Goal: Navigation & Orientation: Understand site structure

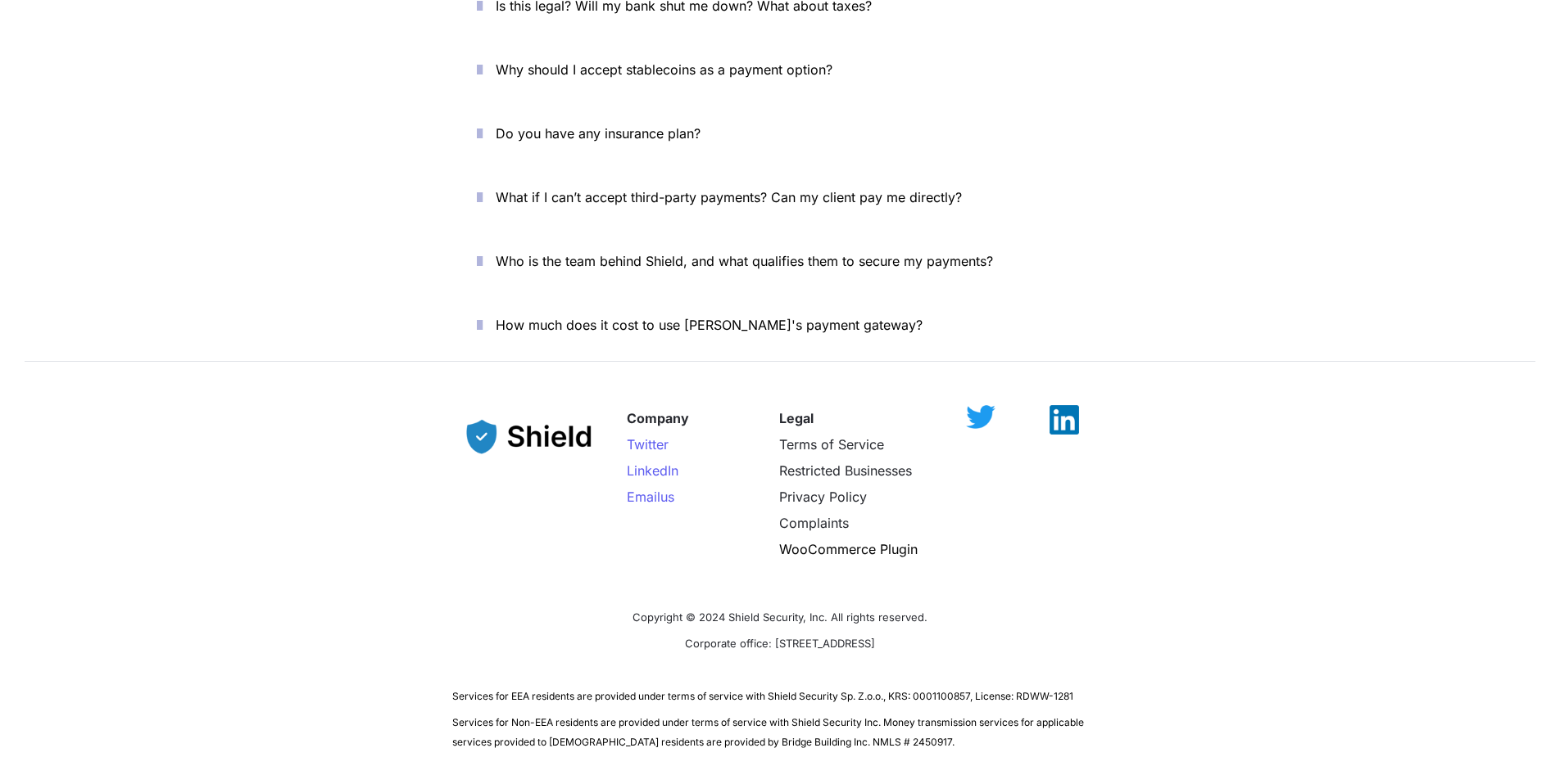
scroll to position [5600, 0]
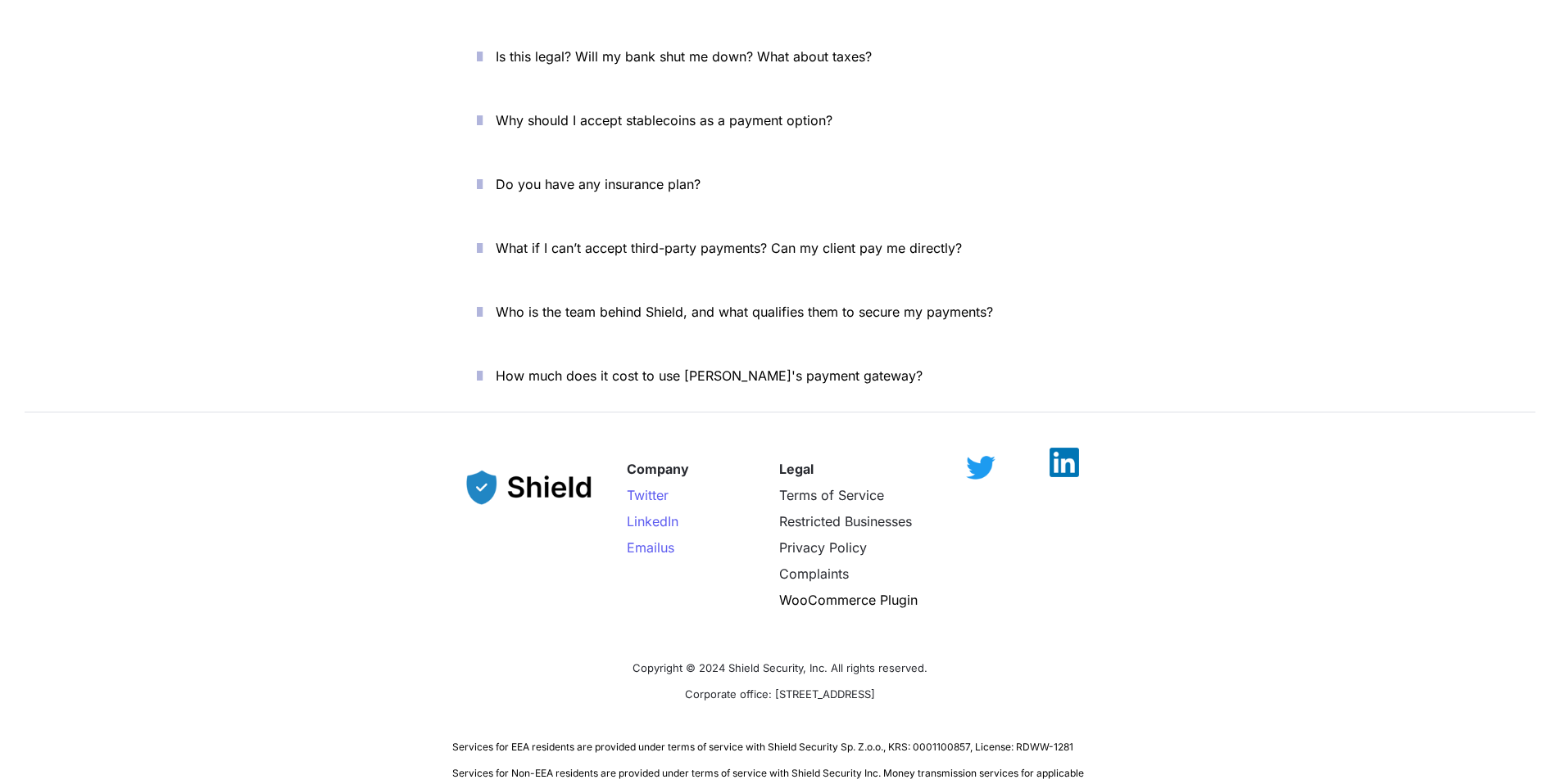
click at [1060, 448] on img at bounding box center [1064, 462] width 29 height 29
click at [979, 448] on img at bounding box center [980, 459] width 29 height 23
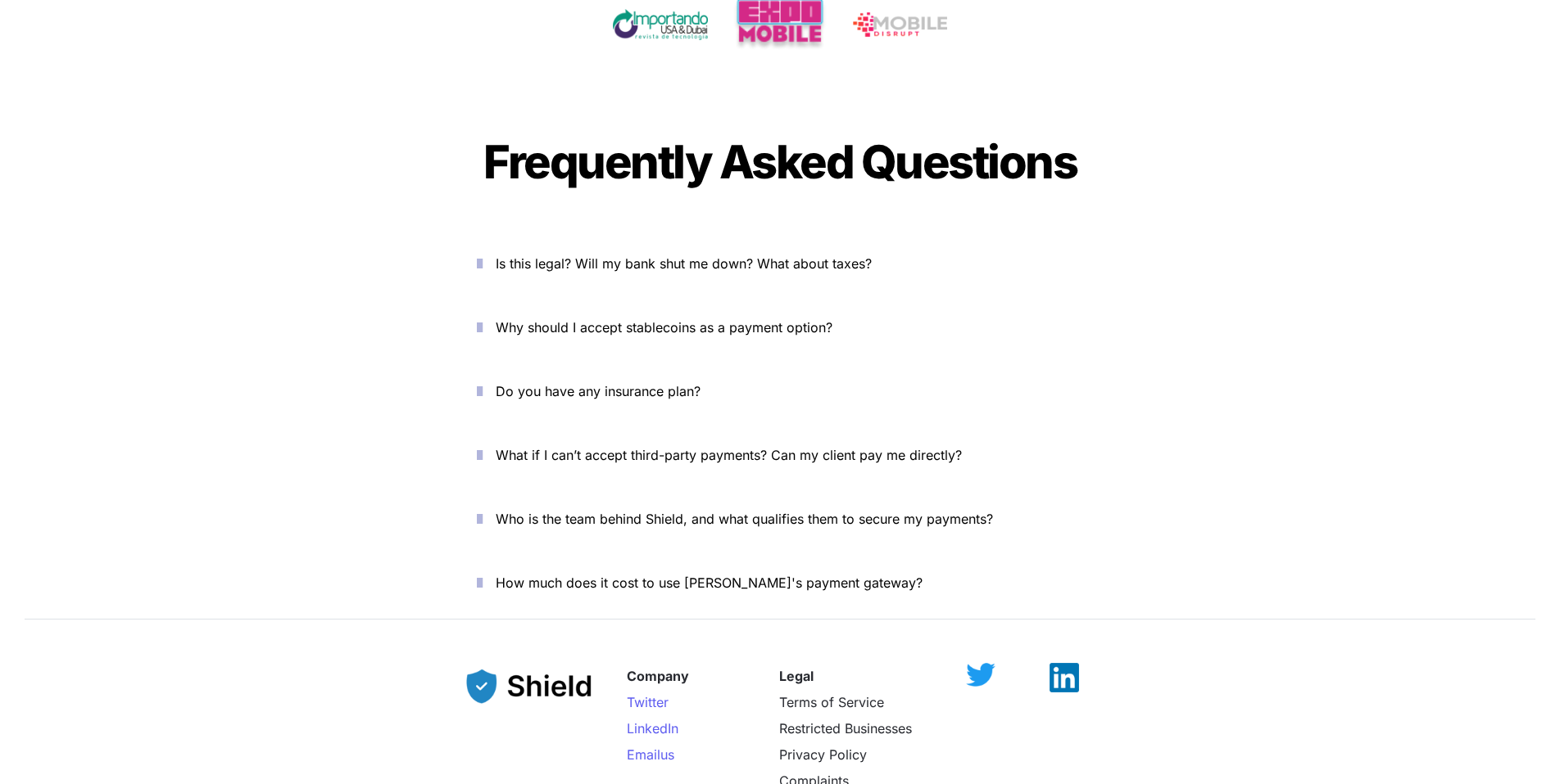
scroll to position [5390, 0]
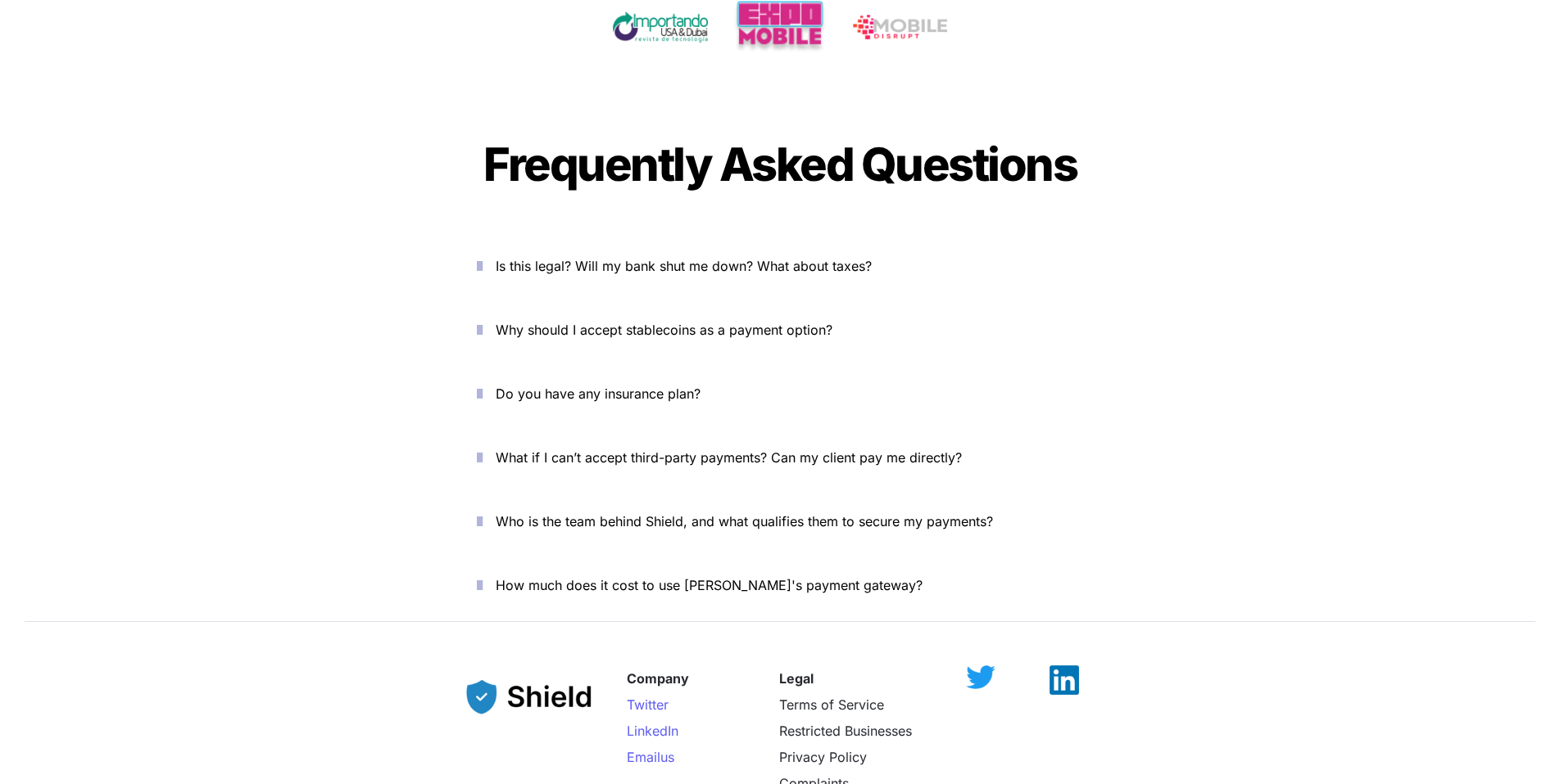
click at [482, 256] on icon "button" at bounding box center [479, 266] width 6 height 20
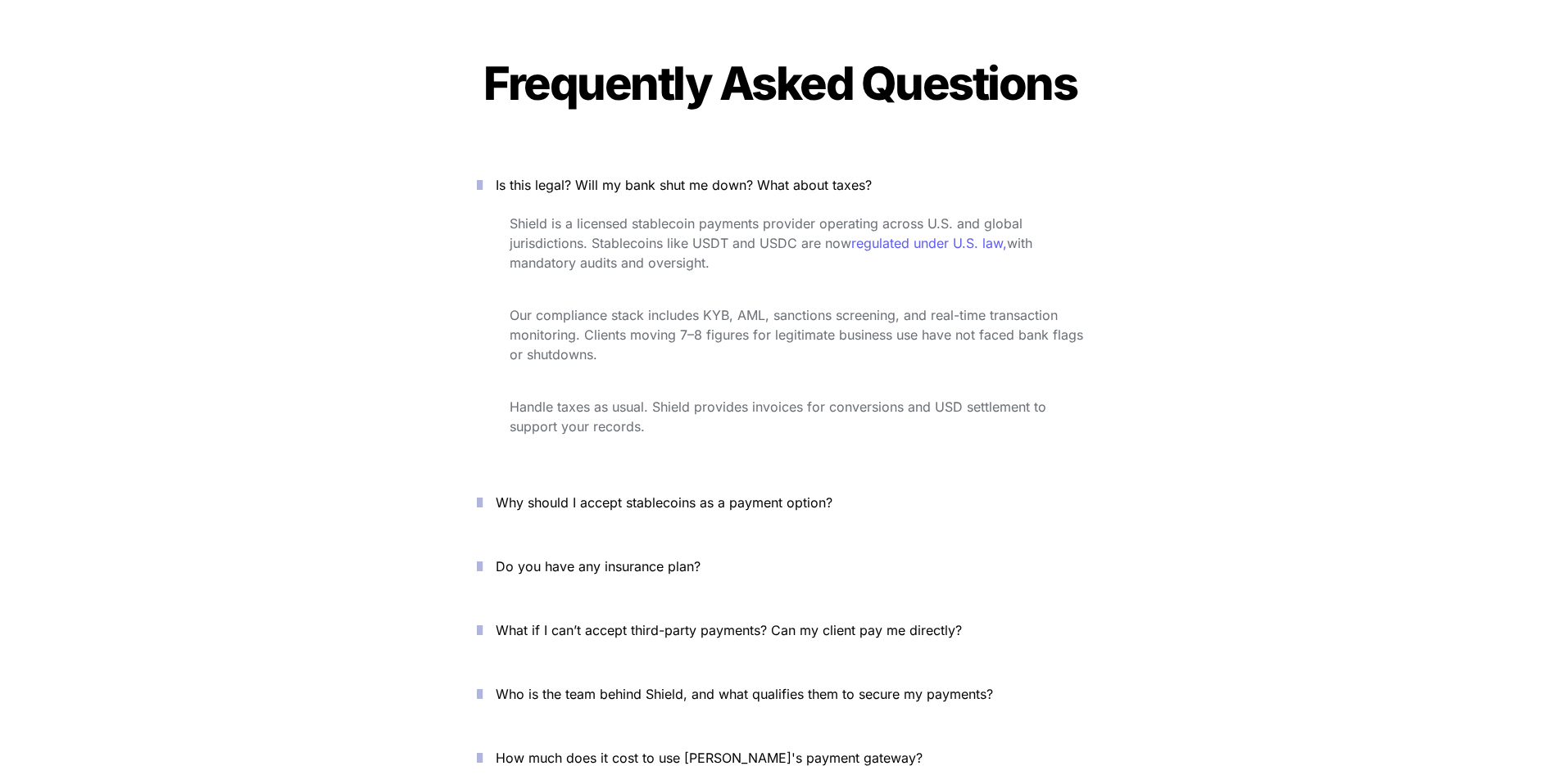
scroll to position [5480, 0]
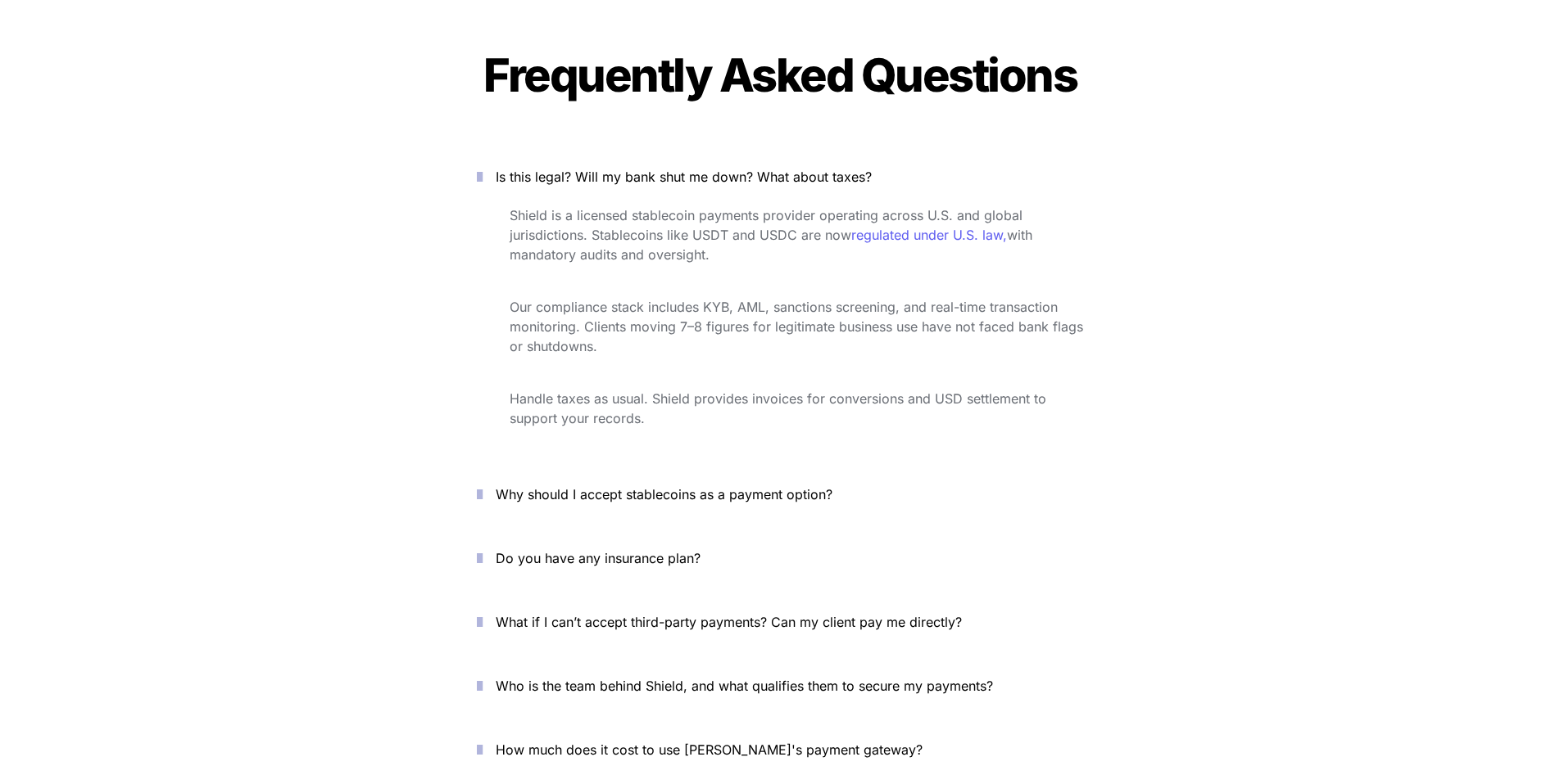
click at [482, 485] on icon "button" at bounding box center [479, 495] width 6 height 20
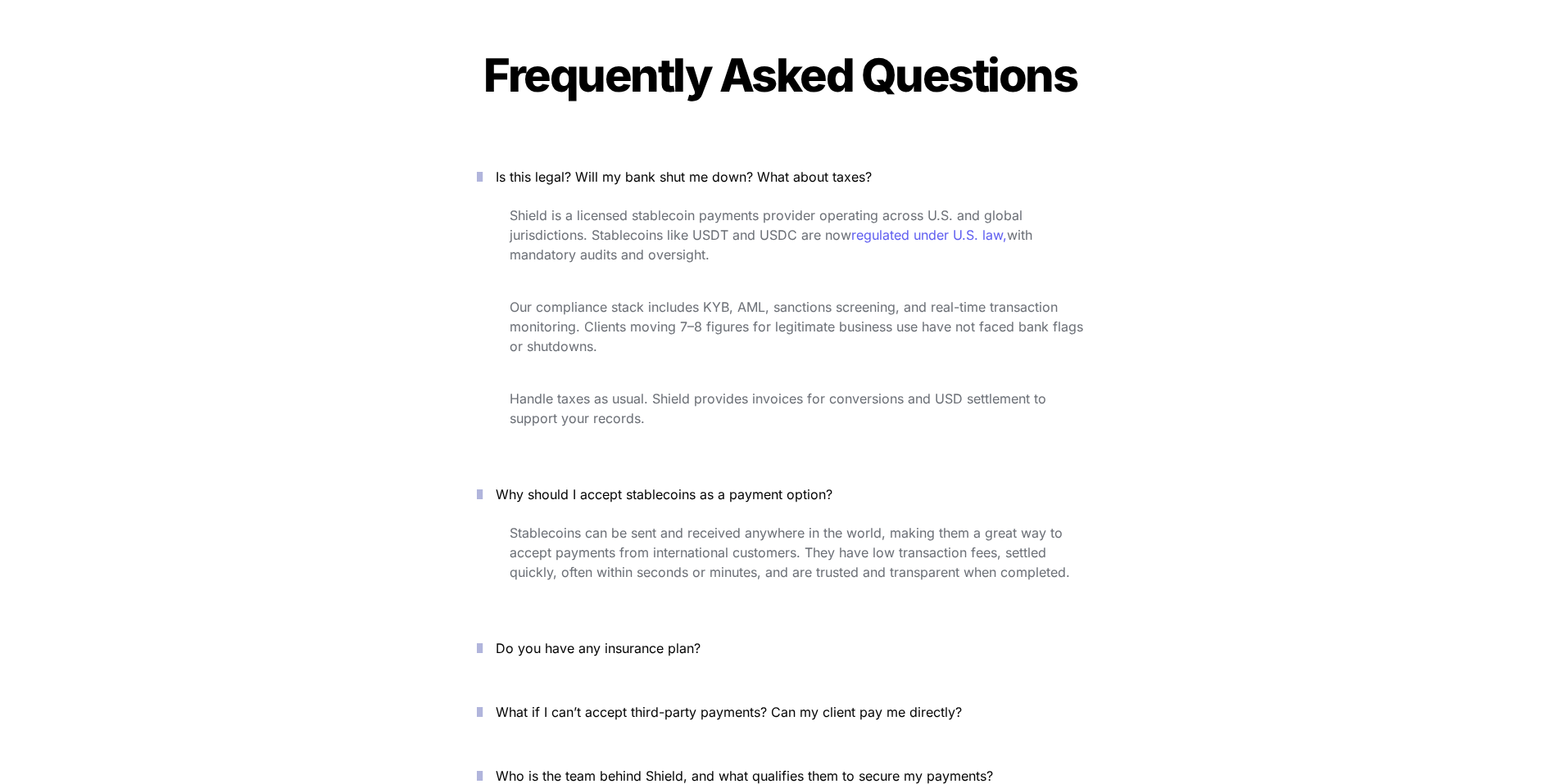
click at [482, 638] on icon "button" at bounding box center [479, 648] width 6 height 20
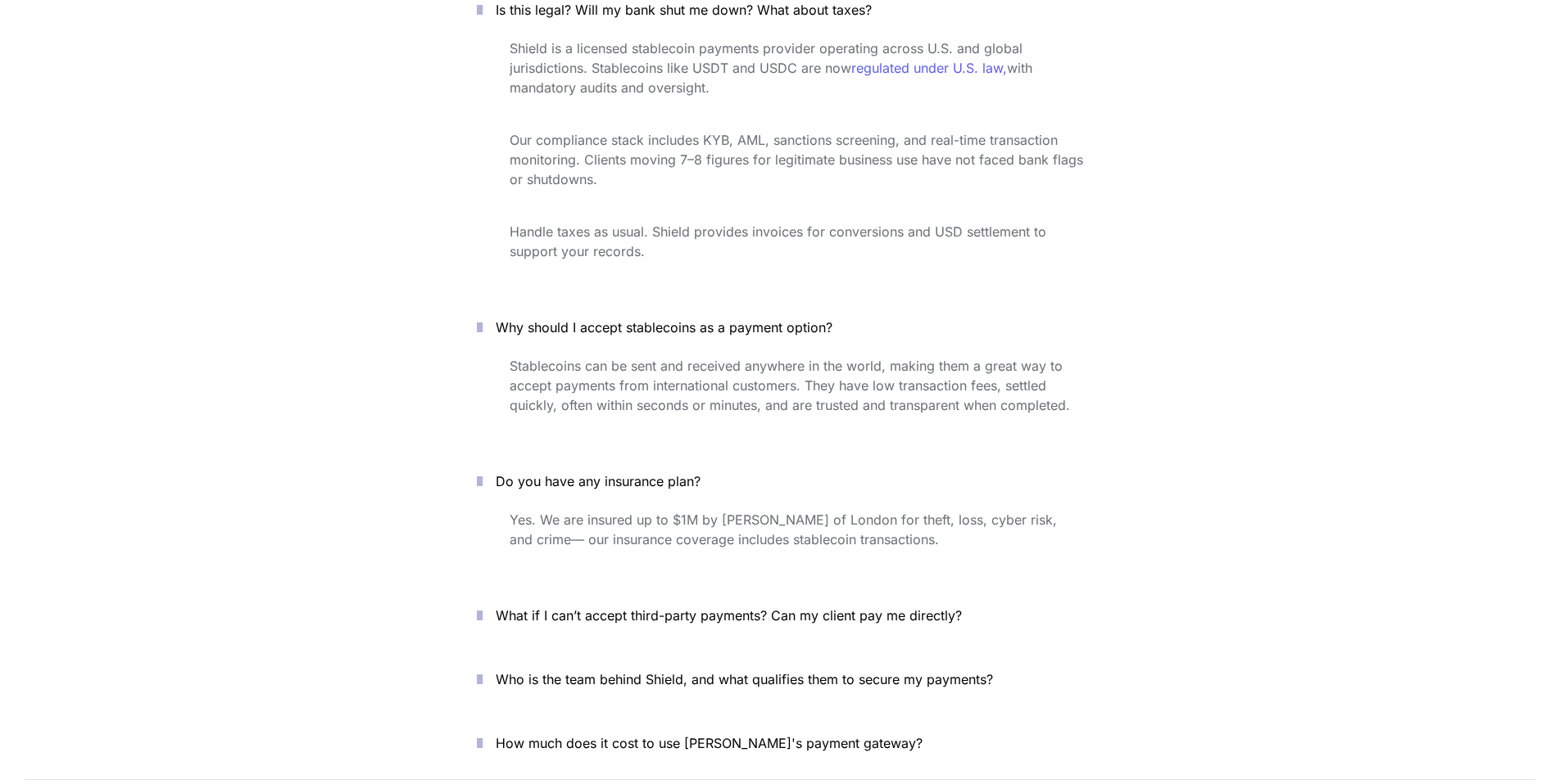
scroll to position [5646, 0]
click at [482, 607] on icon "button" at bounding box center [479, 617] width 6 height 20
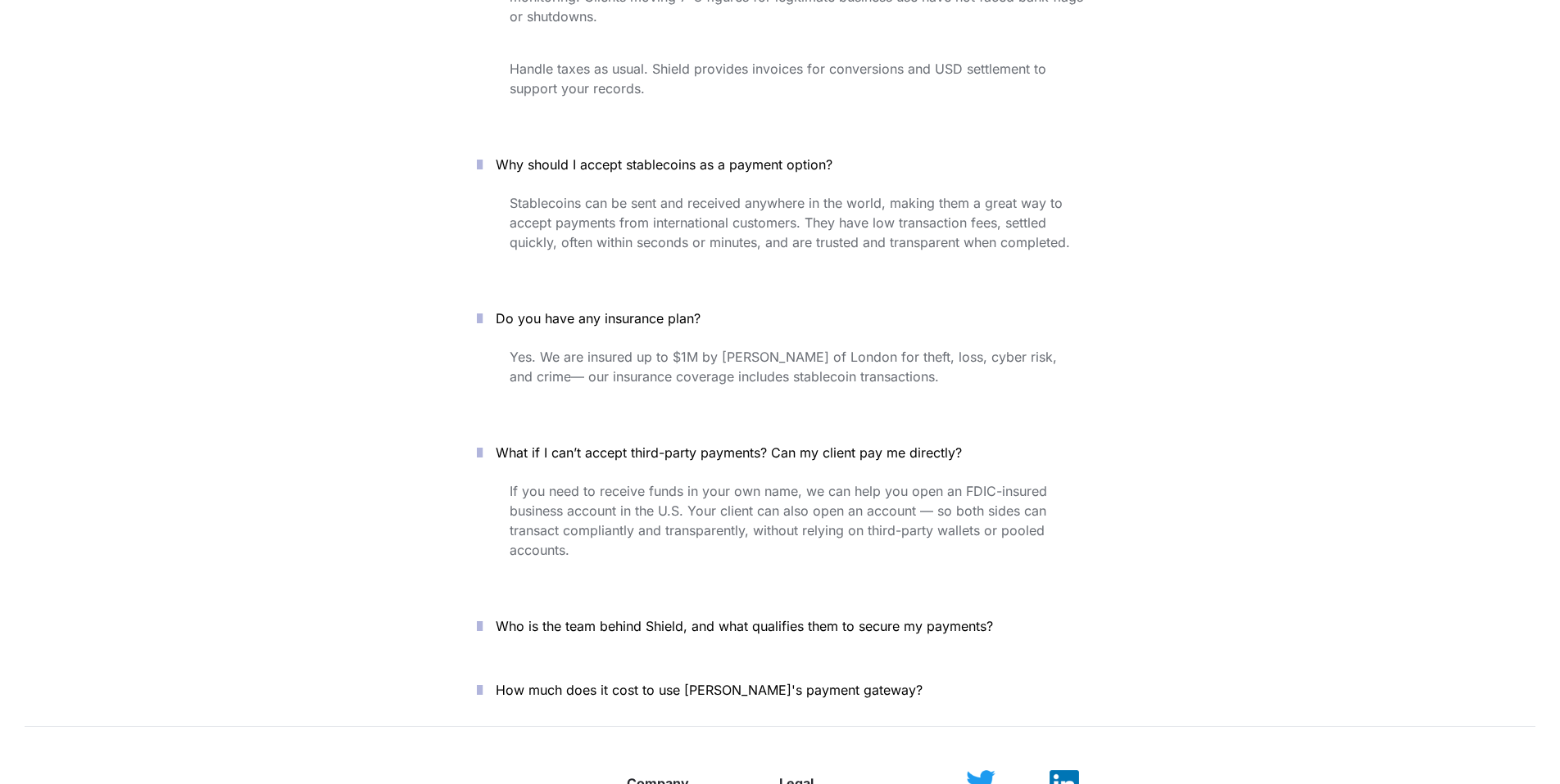
scroll to position [5830, 0]
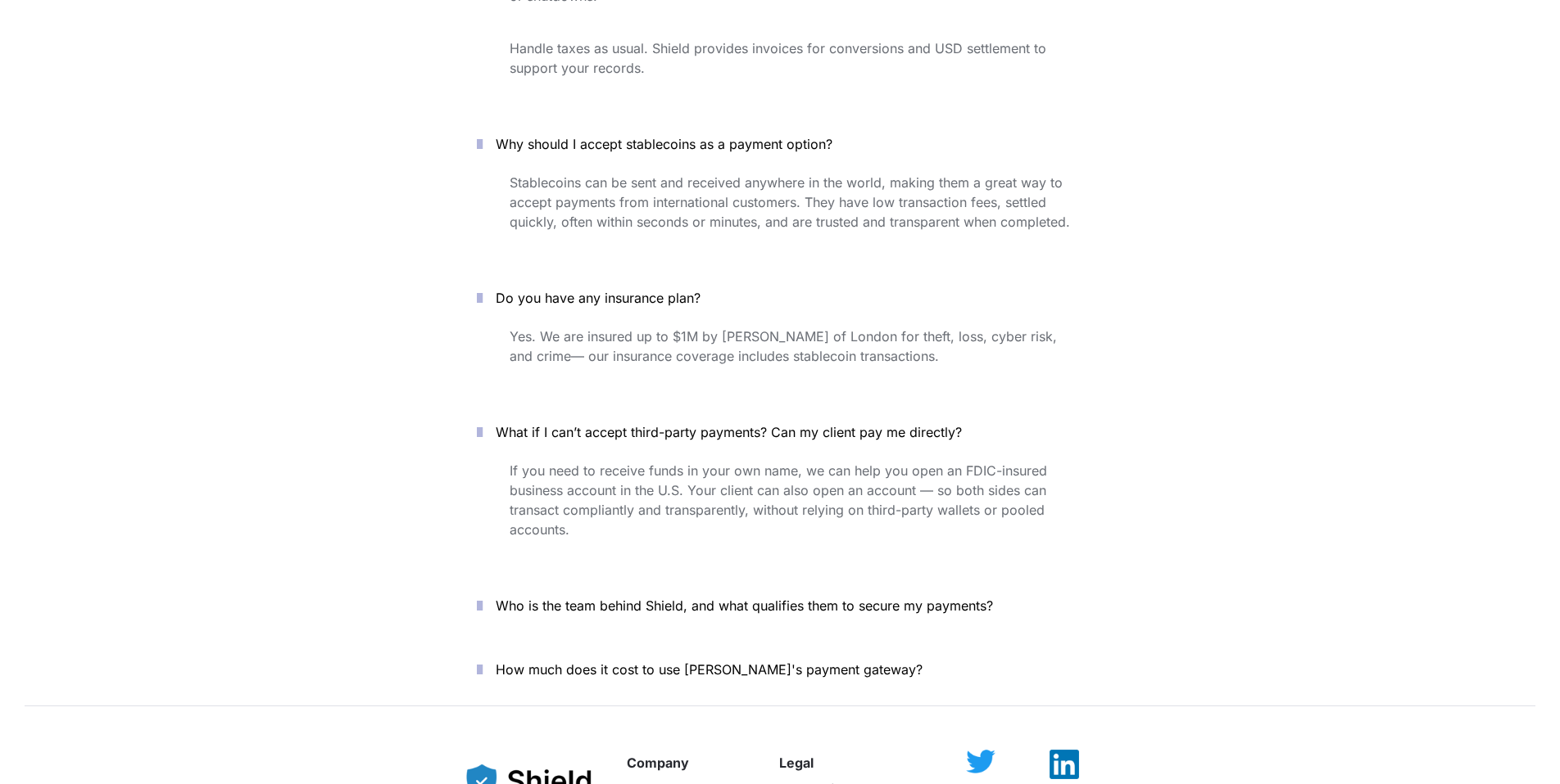
click at [482, 596] on icon "button" at bounding box center [479, 606] width 6 height 20
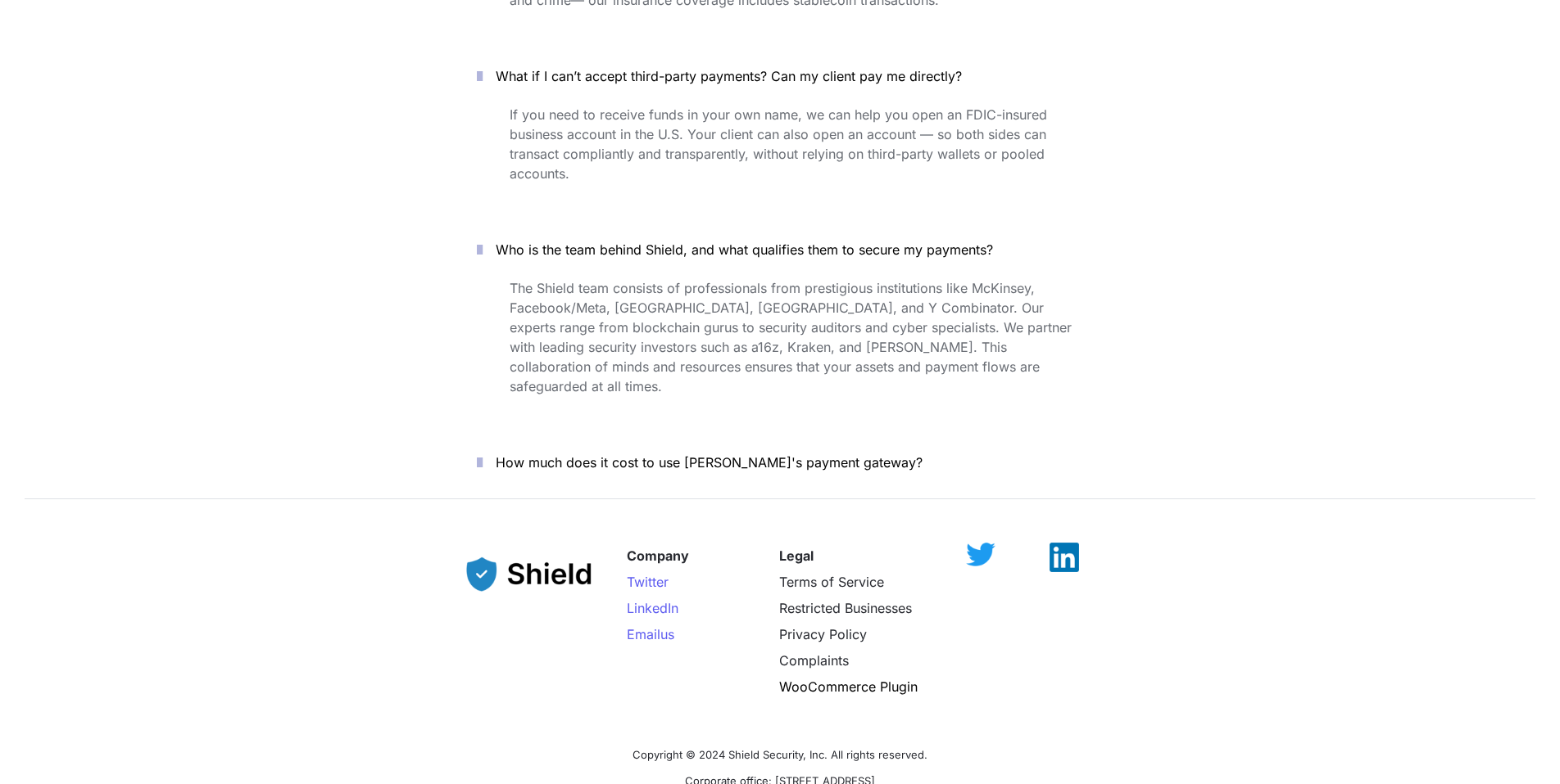
scroll to position [6185, 0]
click at [482, 455] on icon "button" at bounding box center [479, 464] width 6 height 20
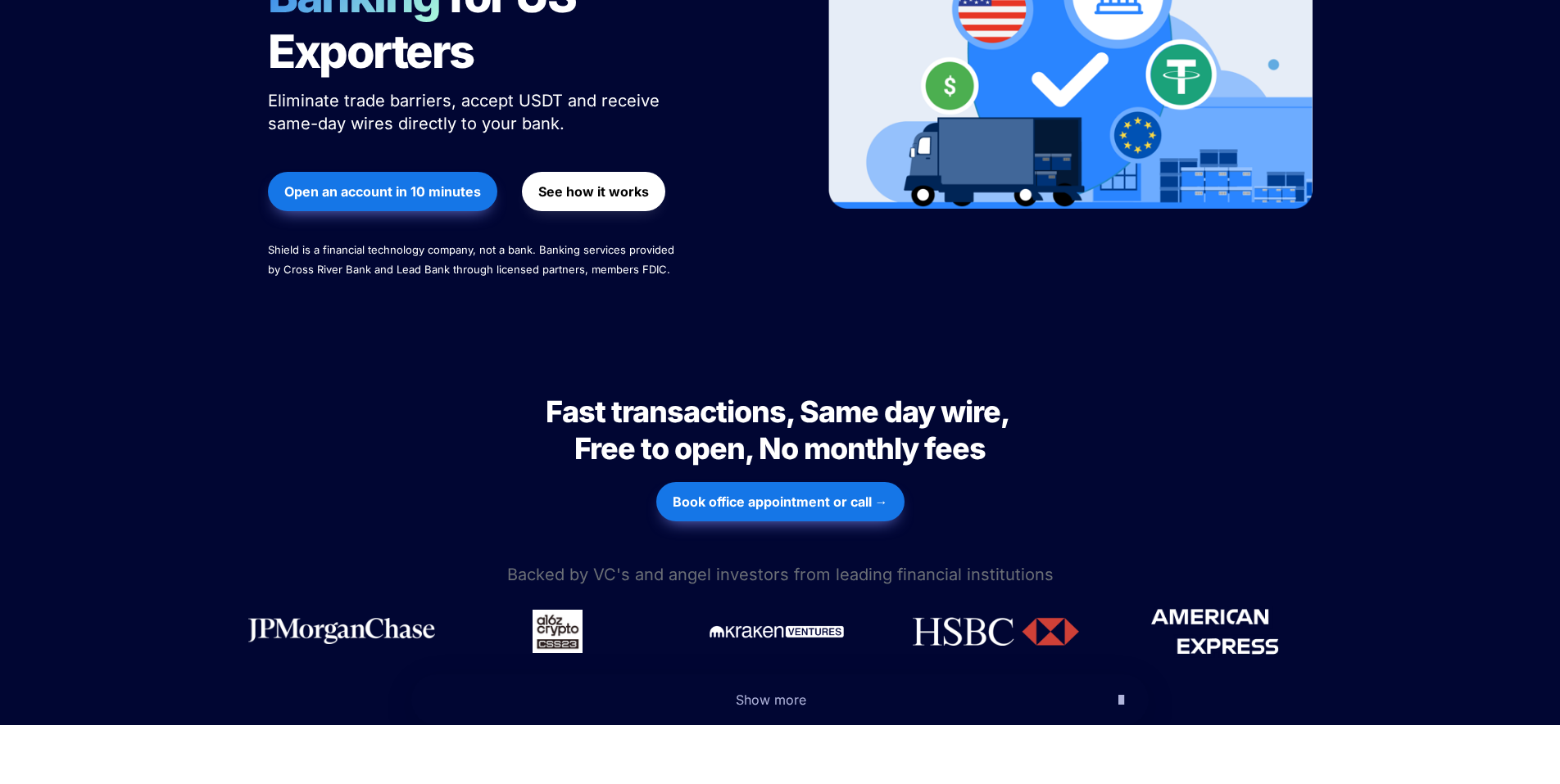
scroll to position [0, 0]
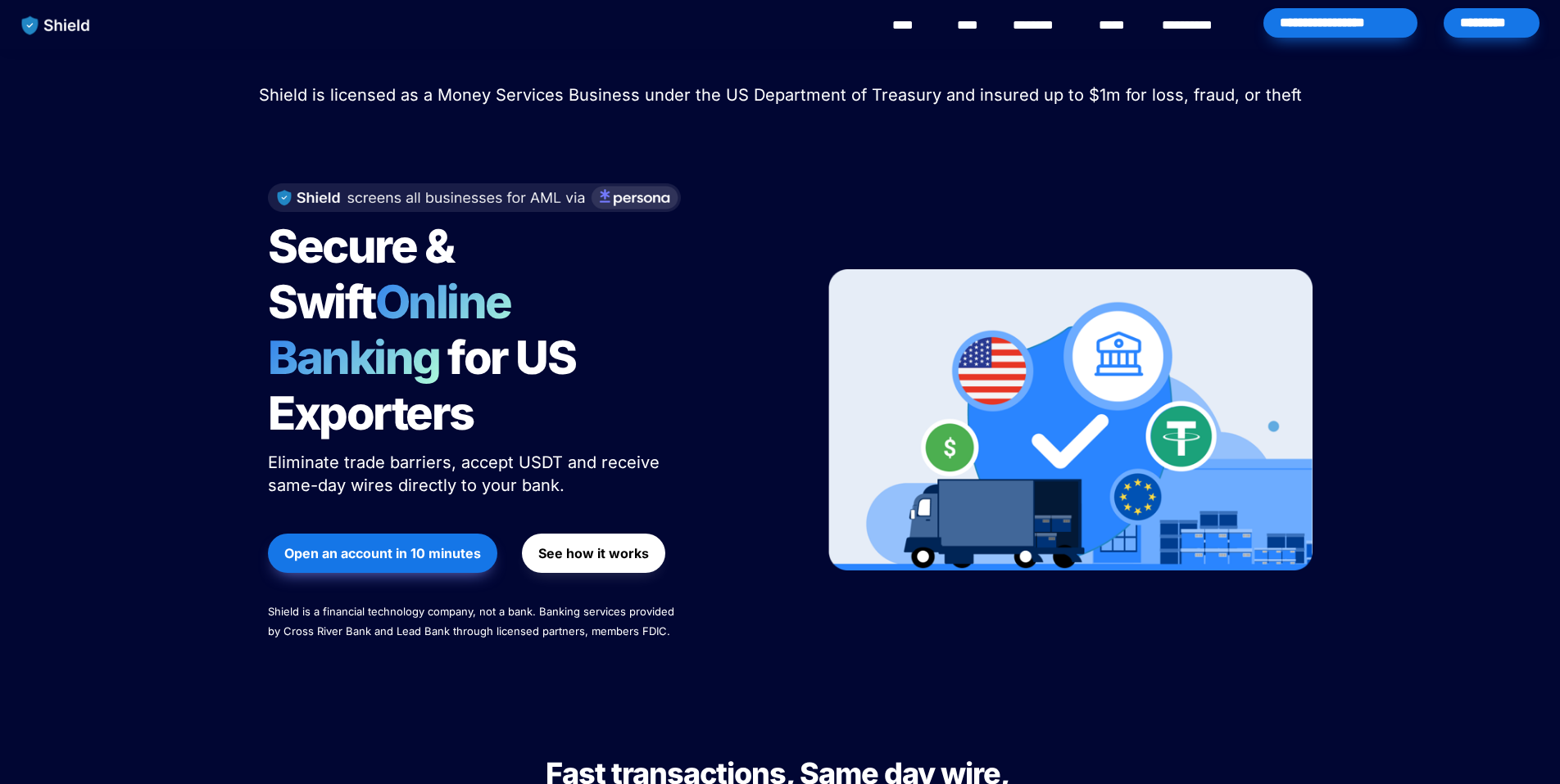
click at [917, 30] on link "****" at bounding box center [911, 25] width 37 height 20
click at [1195, 21] on link "**********" at bounding box center [1199, 25] width 74 height 20
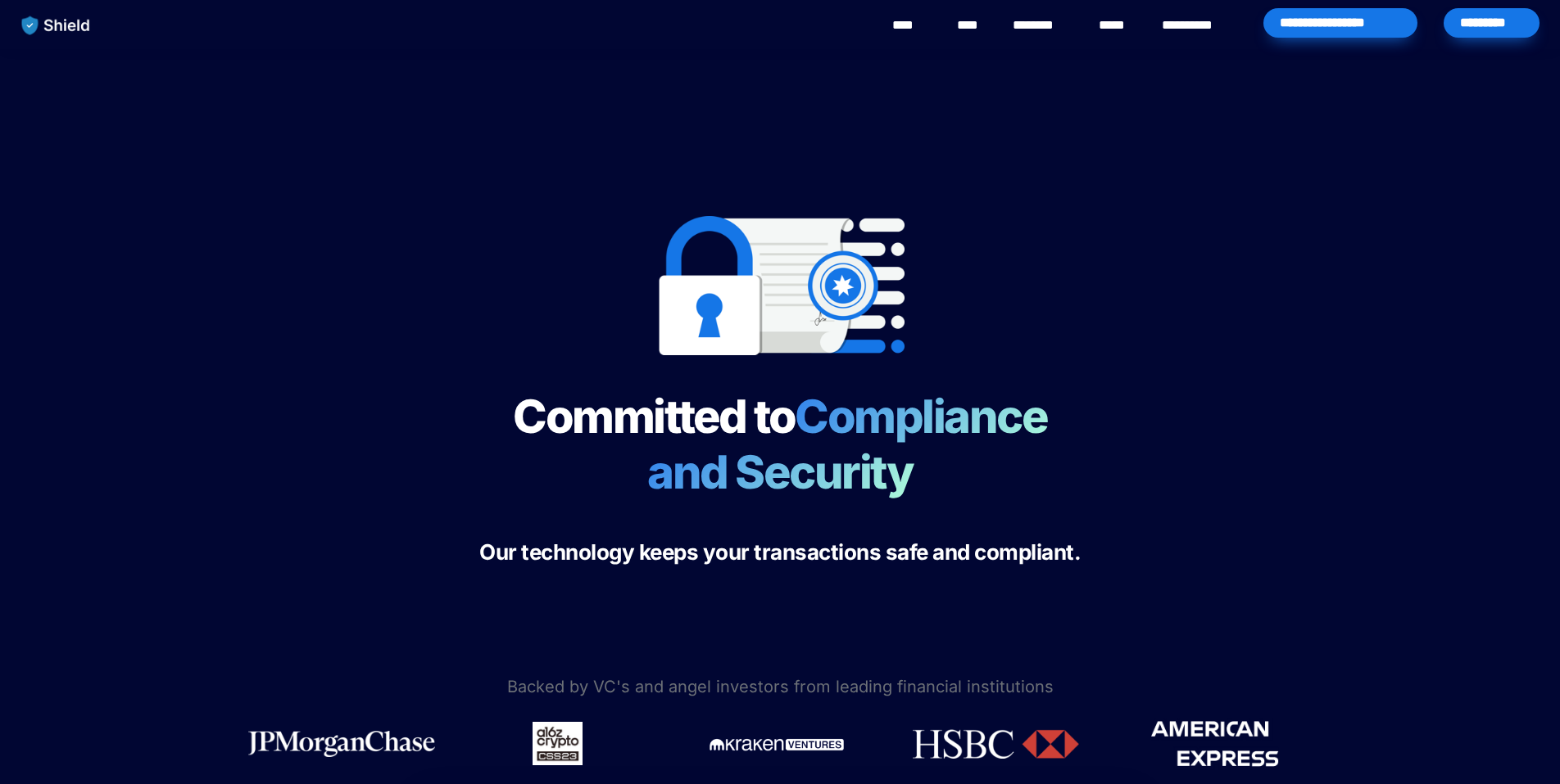
click at [1051, 23] on link "********" at bounding box center [1041, 25] width 58 height 20
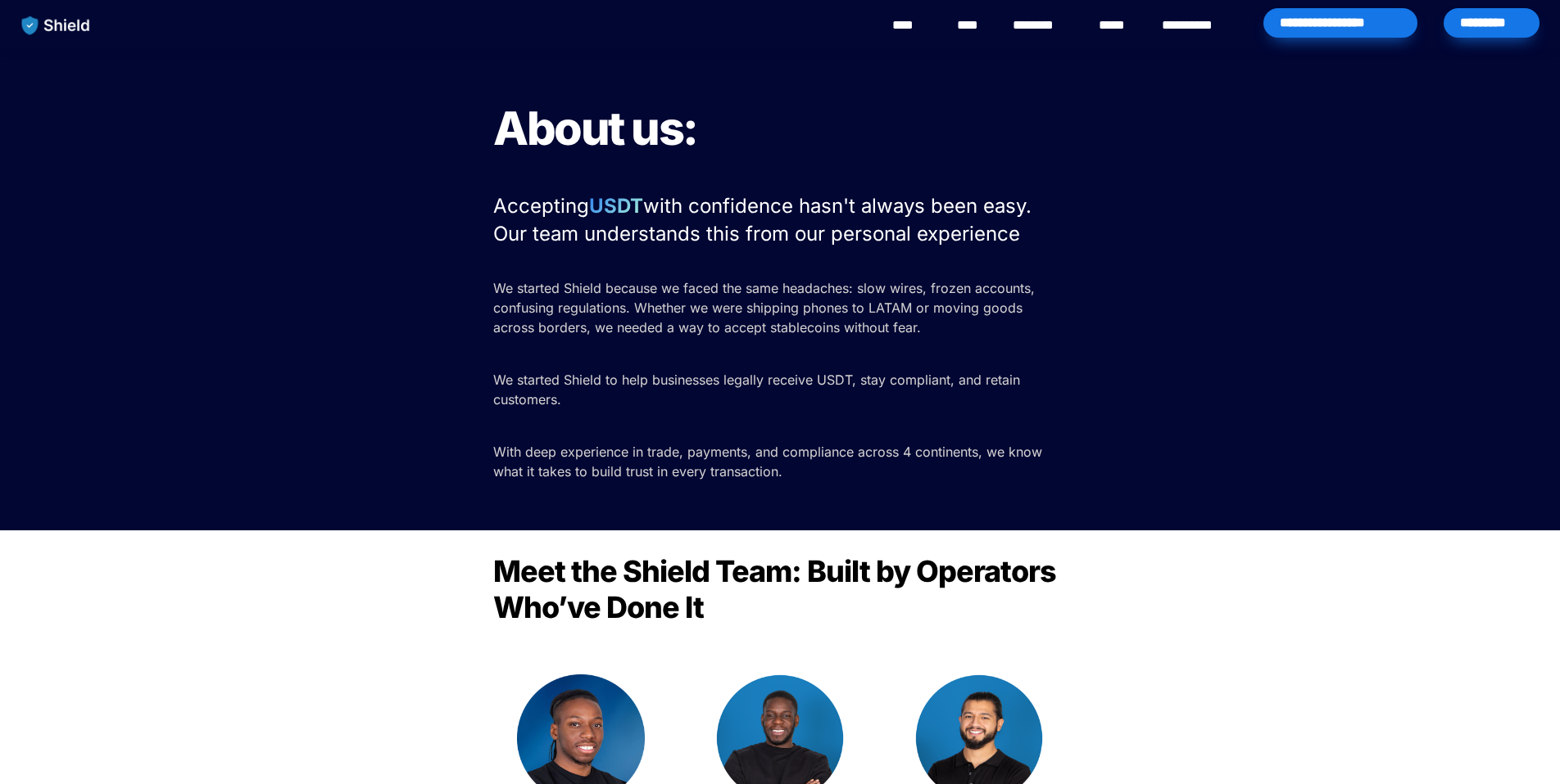
click at [66, 22] on img "main navigation" at bounding box center [56, 24] width 84 height 34
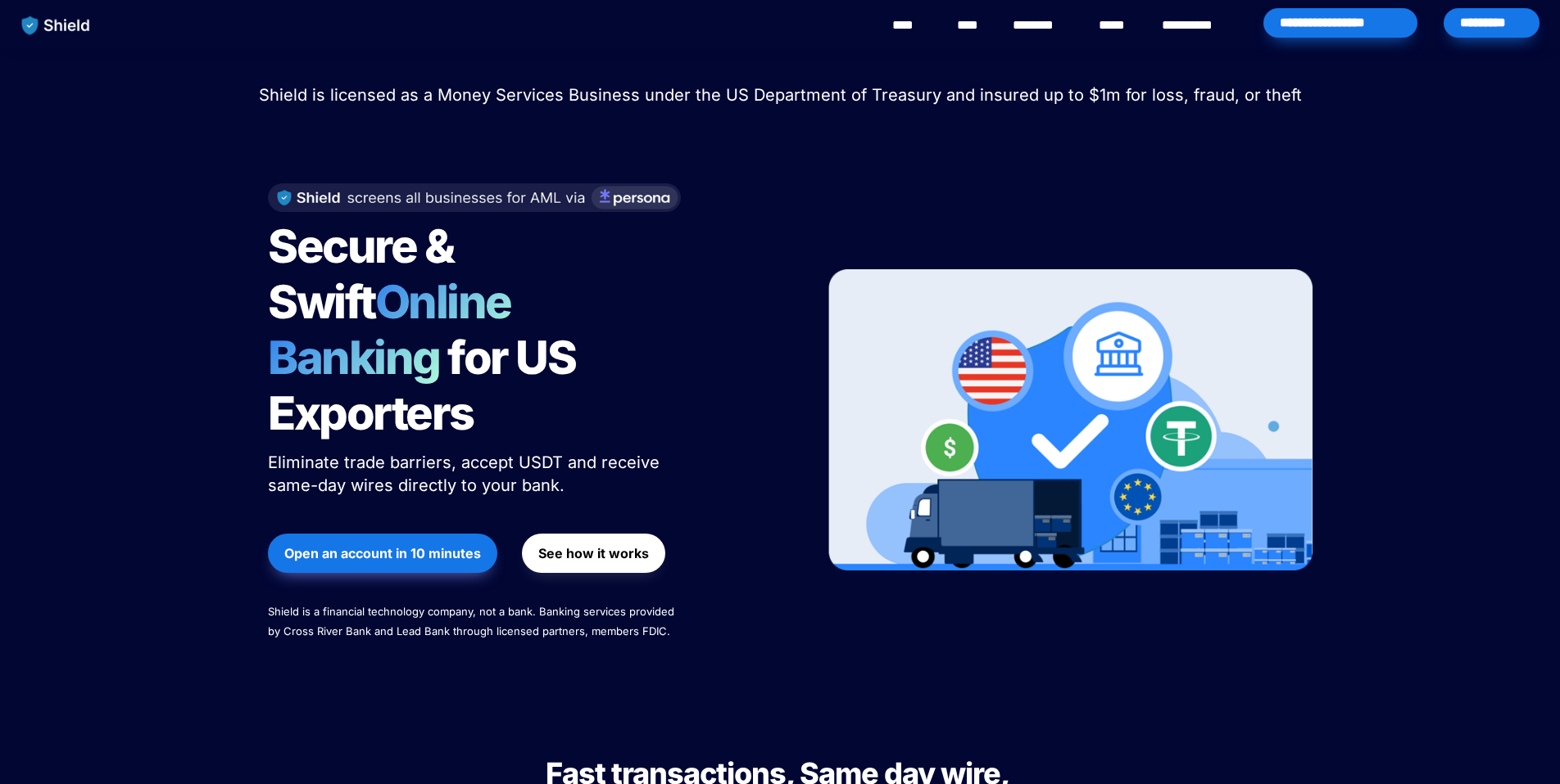
click at [78, 28] on img "main navigation" at bounding box center [56, 24] width 84 height 34
click at [1033, 27] on link "********" at bounding box center [1041, 25] width 58 height 20
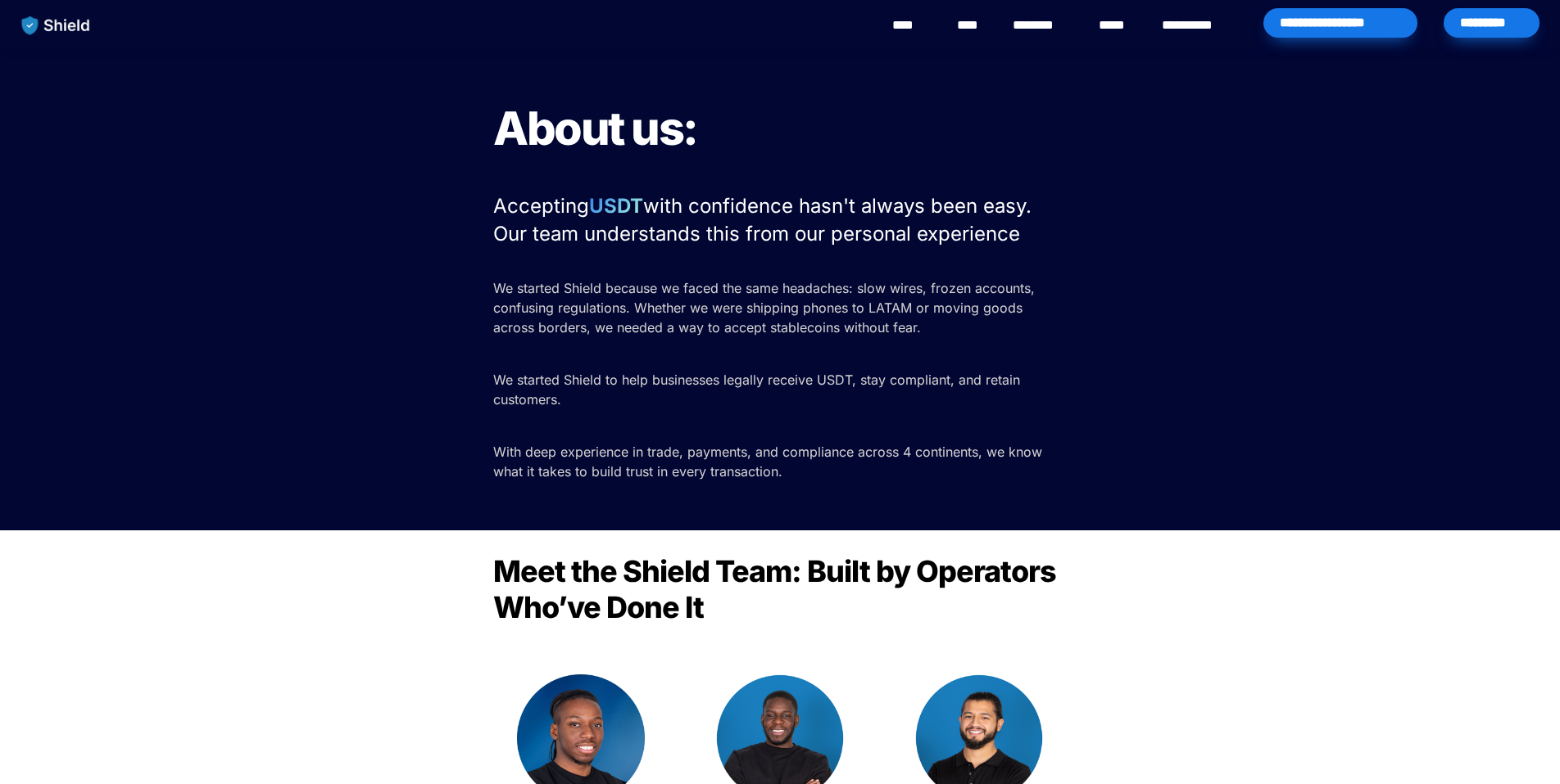
click at [1119, 29] on link "****" at bounding box center [1116, 25] width 36 height 20
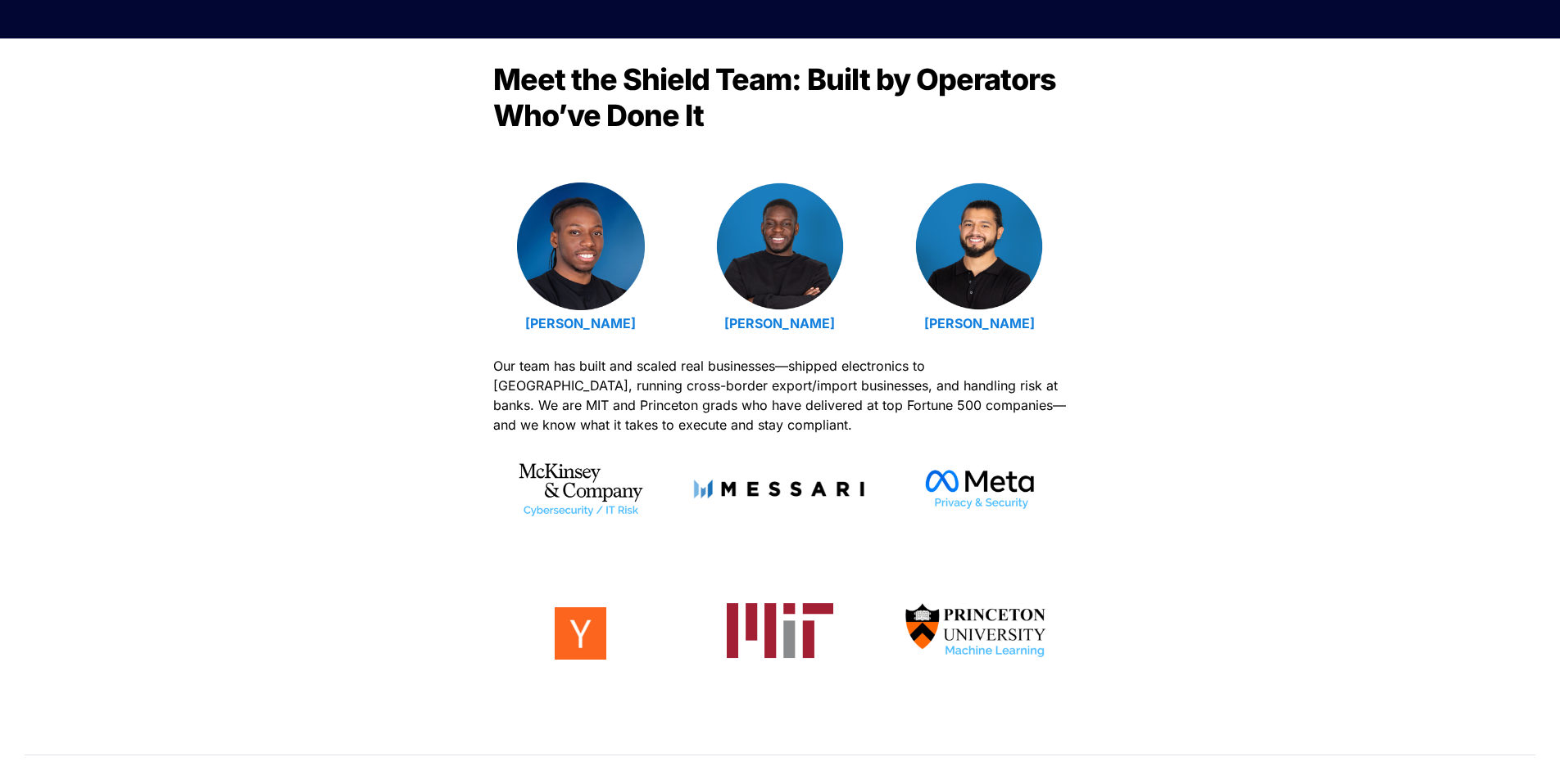
scroll to position [808, 0]
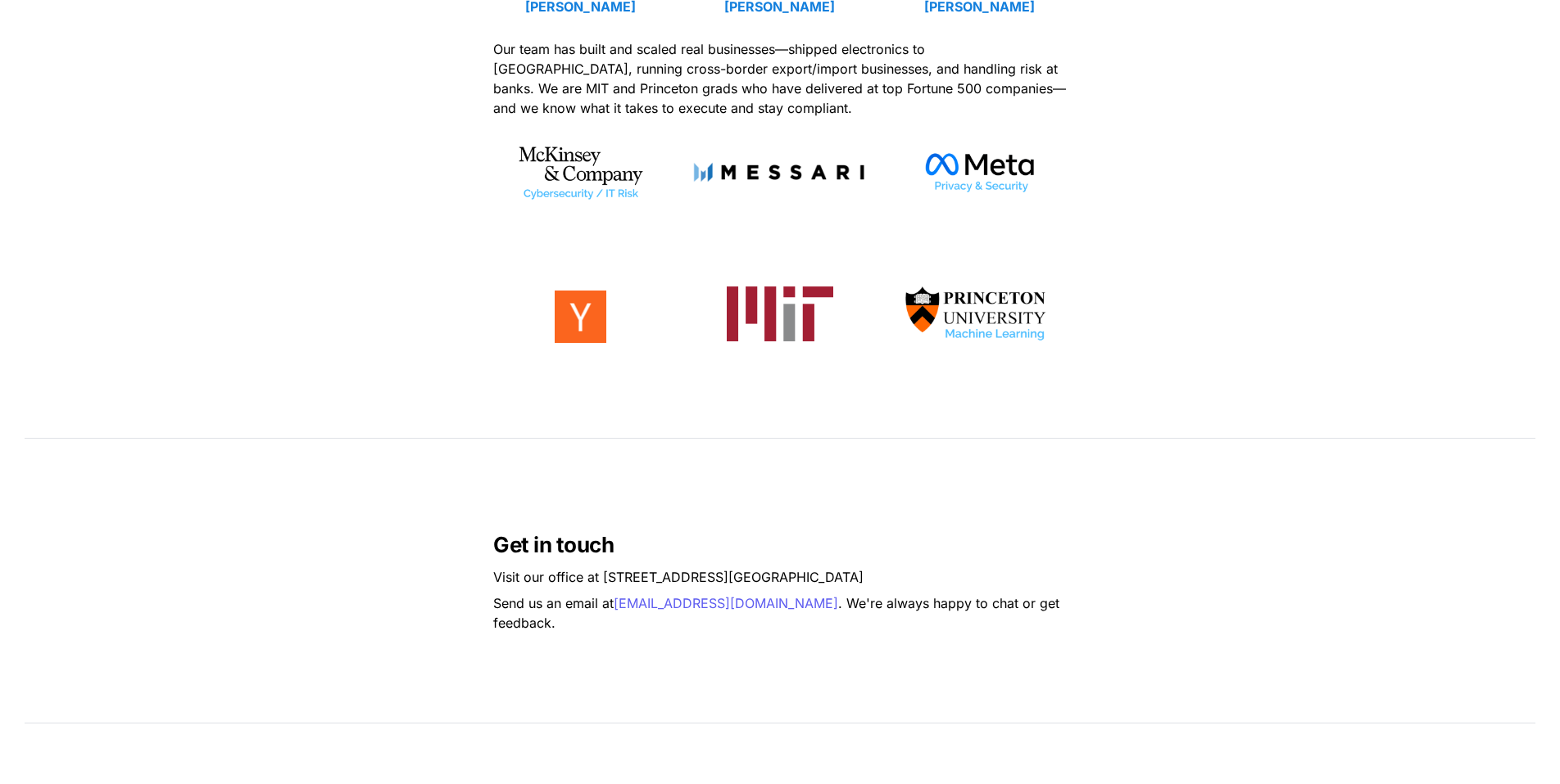
click at [1101, 238] on div "Meet the Shield Team: Built by Operators Who’ve Done It Emmanuel Udotong Isaiah…" at bounding box center [780, 74] width 1560 height 707
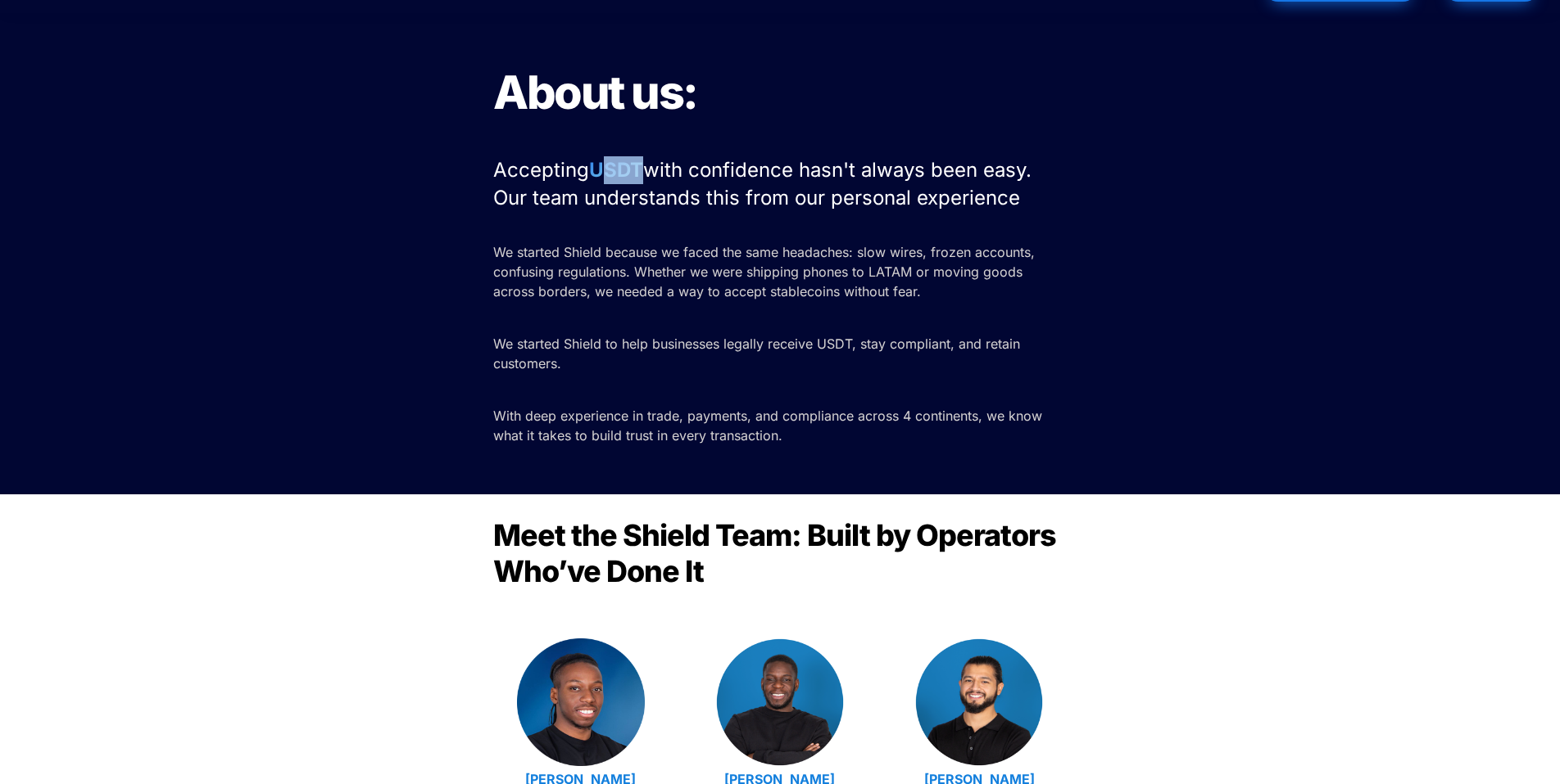
scroll to position [0, 0]
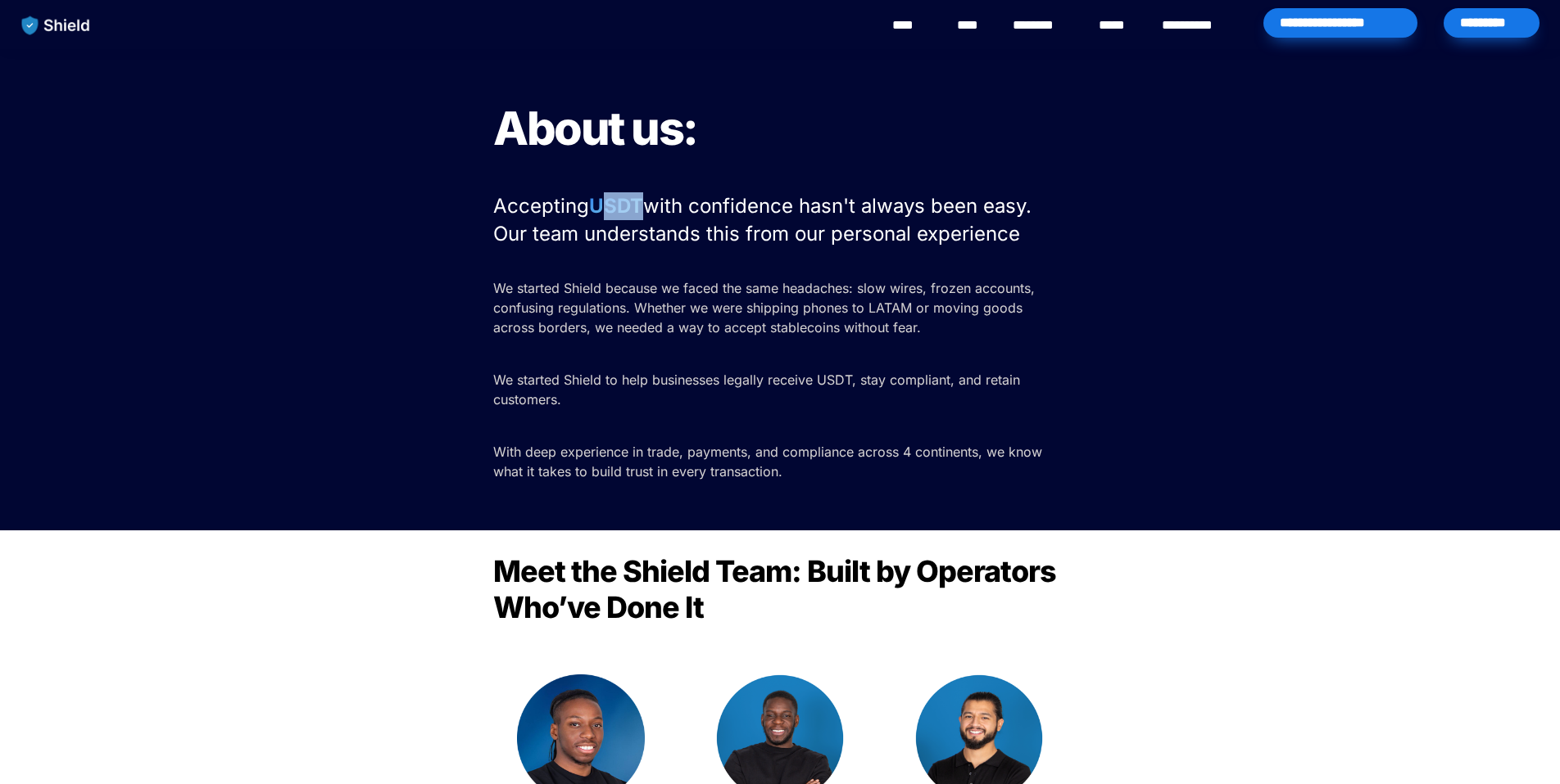
click at [1127, 25] on link "****" at bounding box center [1116, 25] width 36 height 20
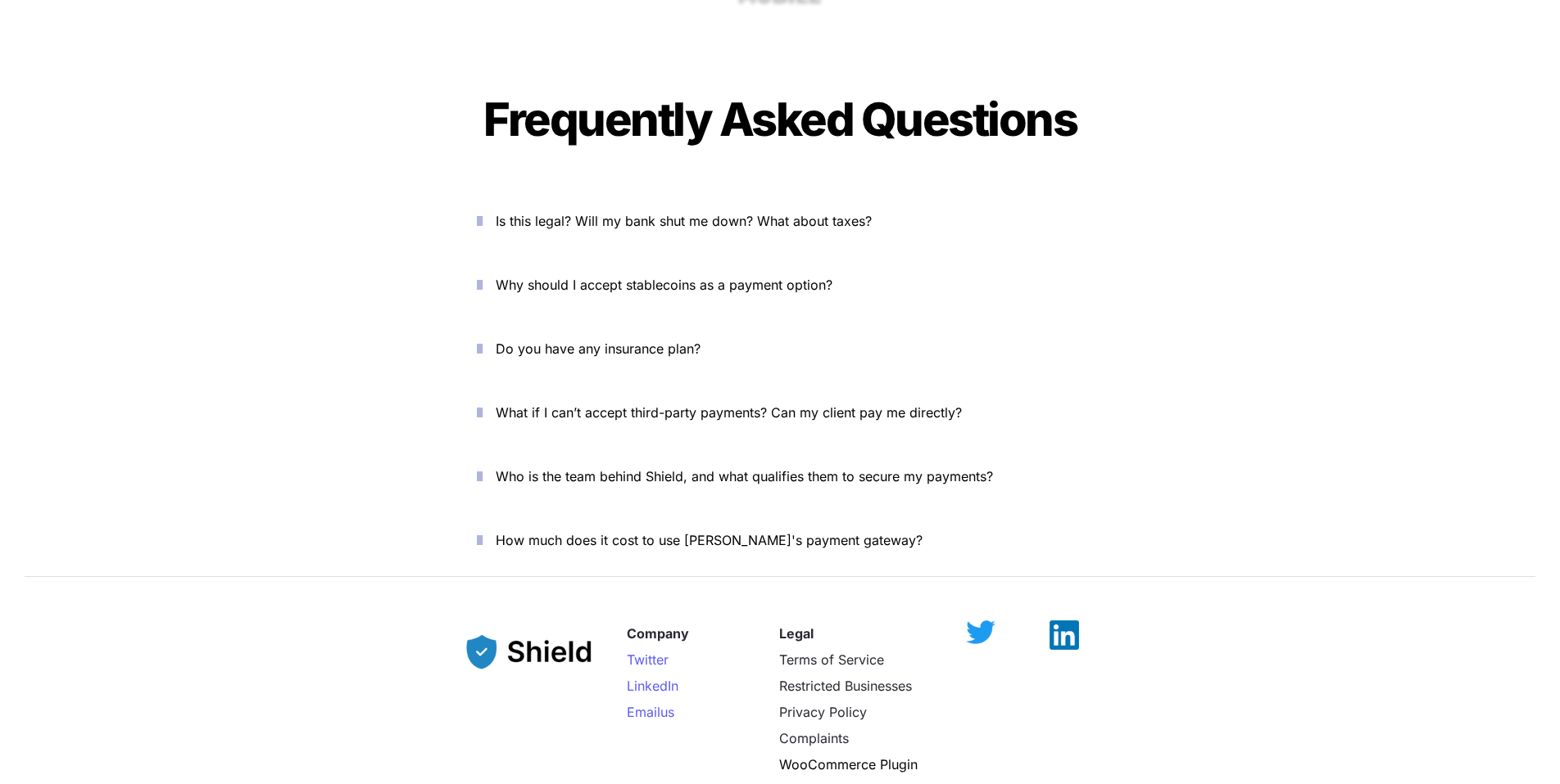
scroll to position [5448, 0]
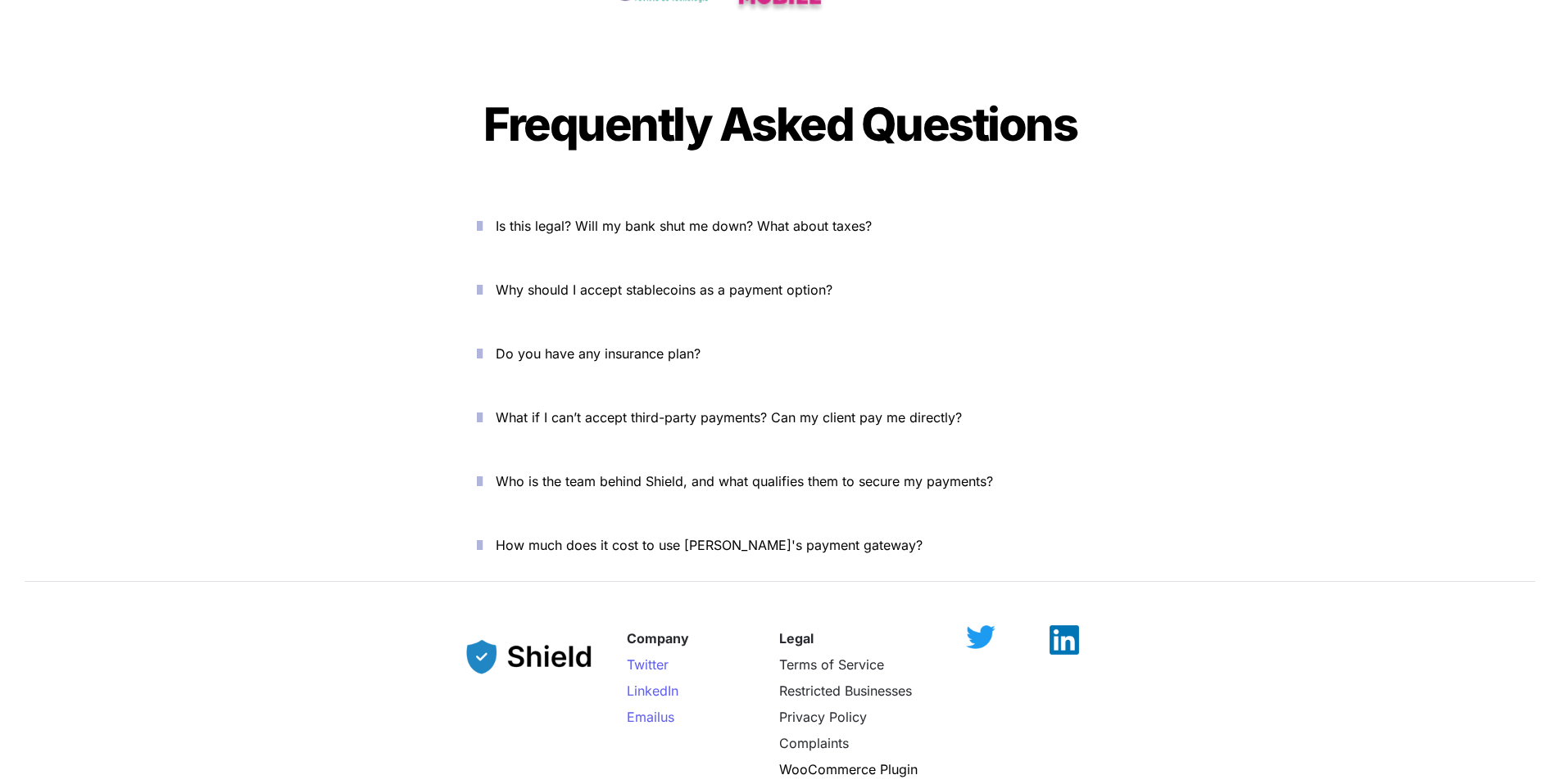
scroll to position [5448, 0]
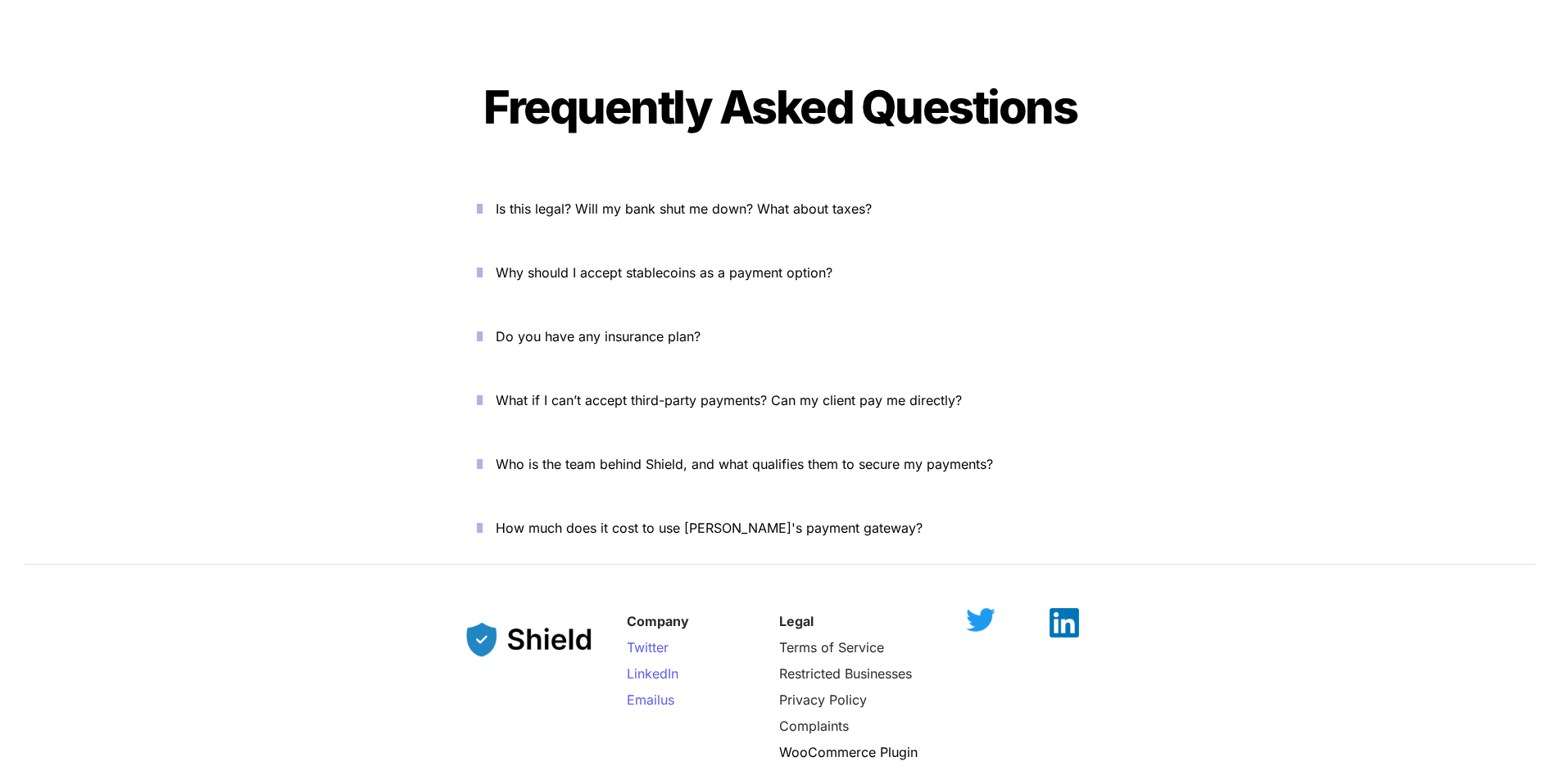
click at [482, 263] on icon "button" at bounding box center [479, 273] width 6 height 20
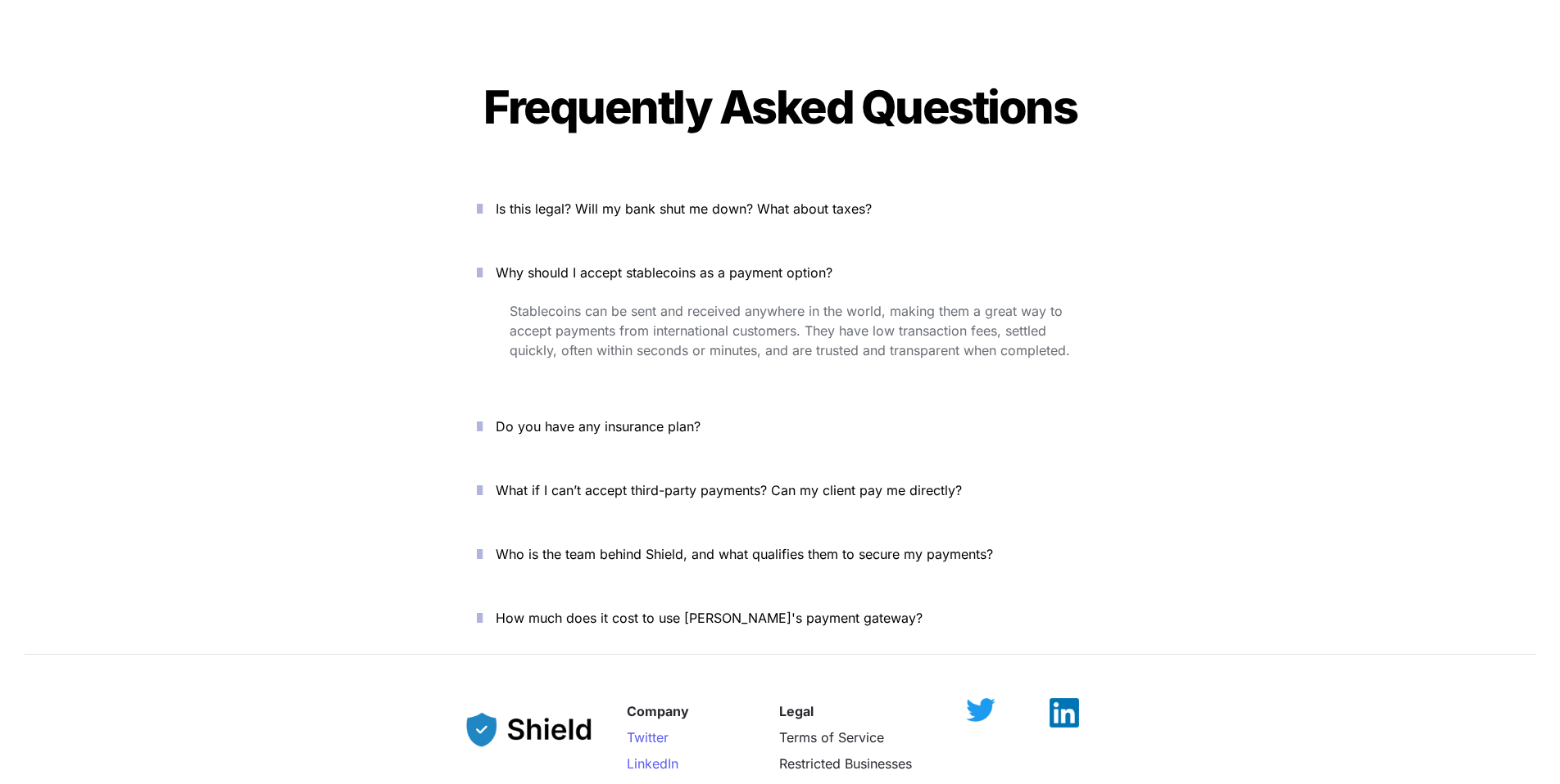
click at [482, 199] on icon "button" at bounding box center [479, 209] width 6 height 20
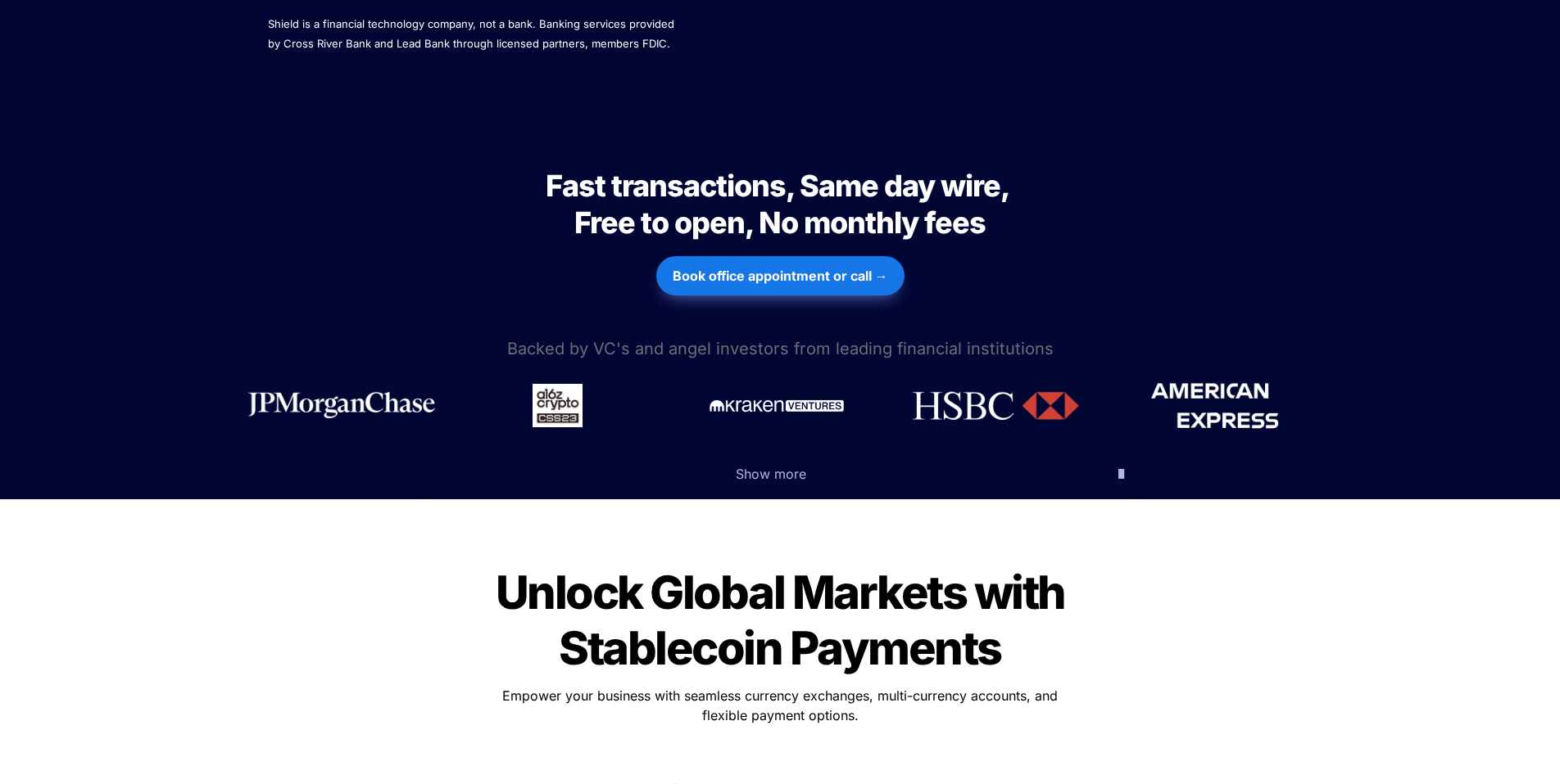
scroll to position [0, 0]
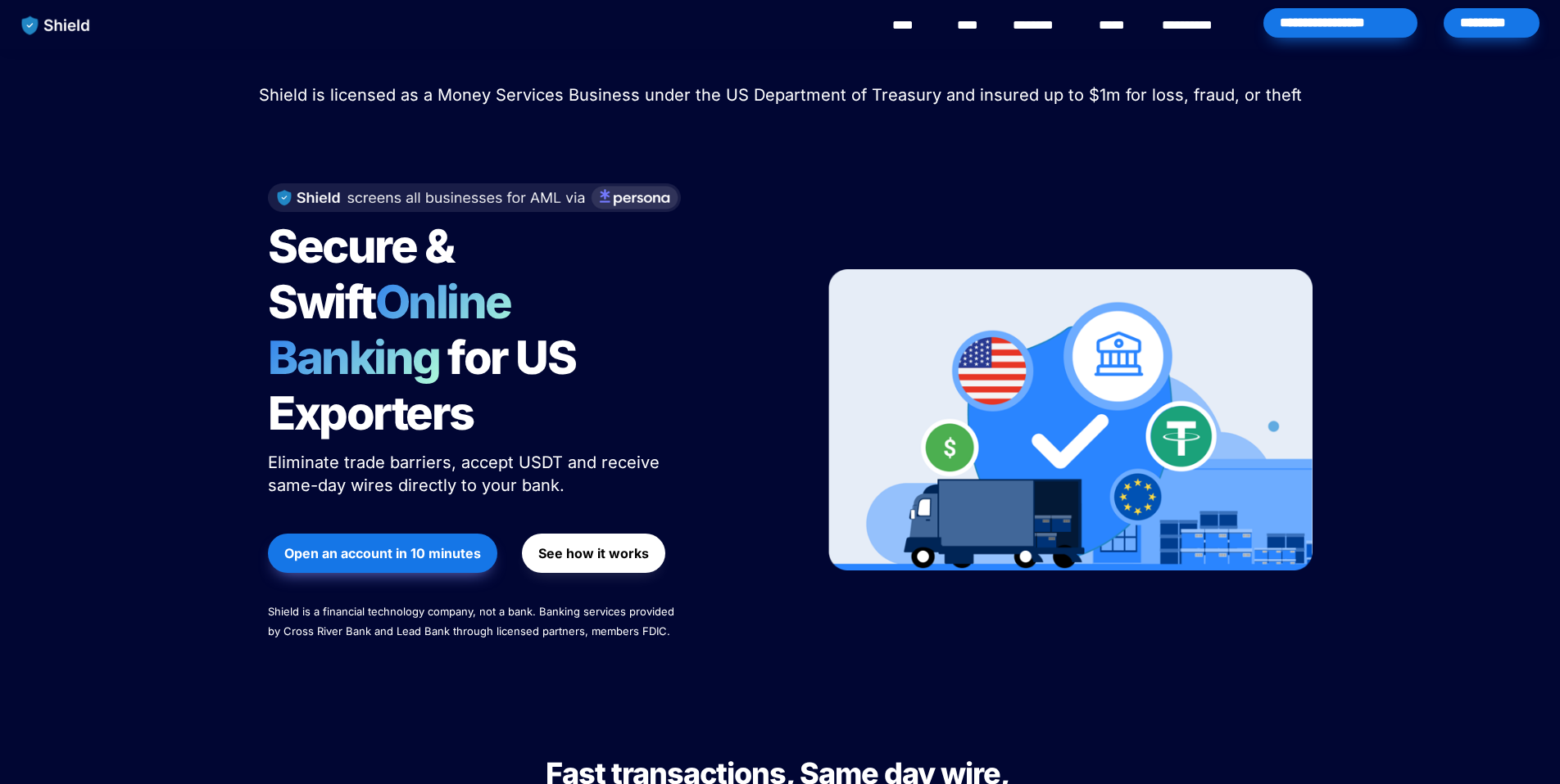
click at [969, 34] on link "****" at bounding box center [970, 25] width 27 height 20
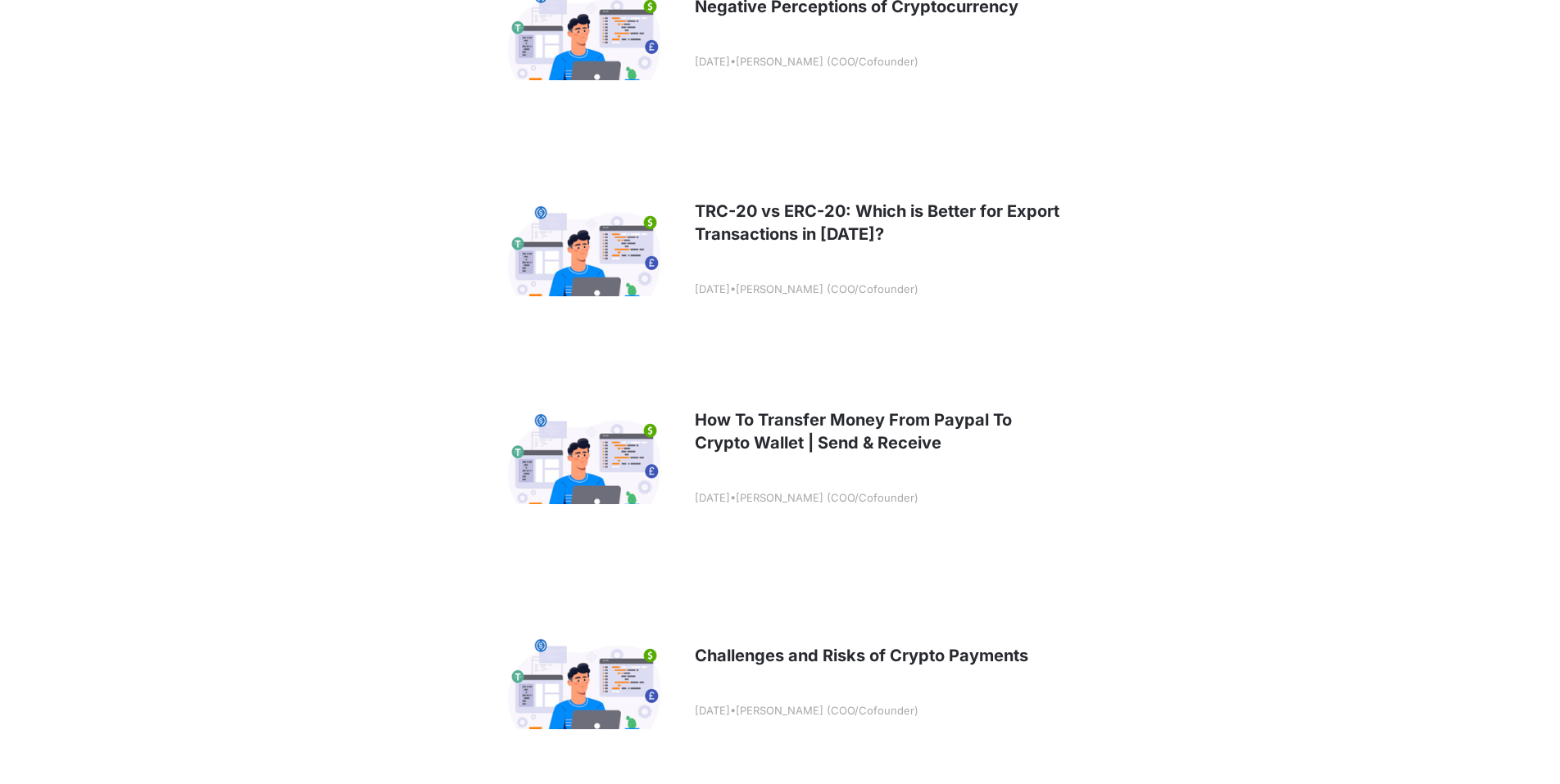
scroll to position [1299, 0]
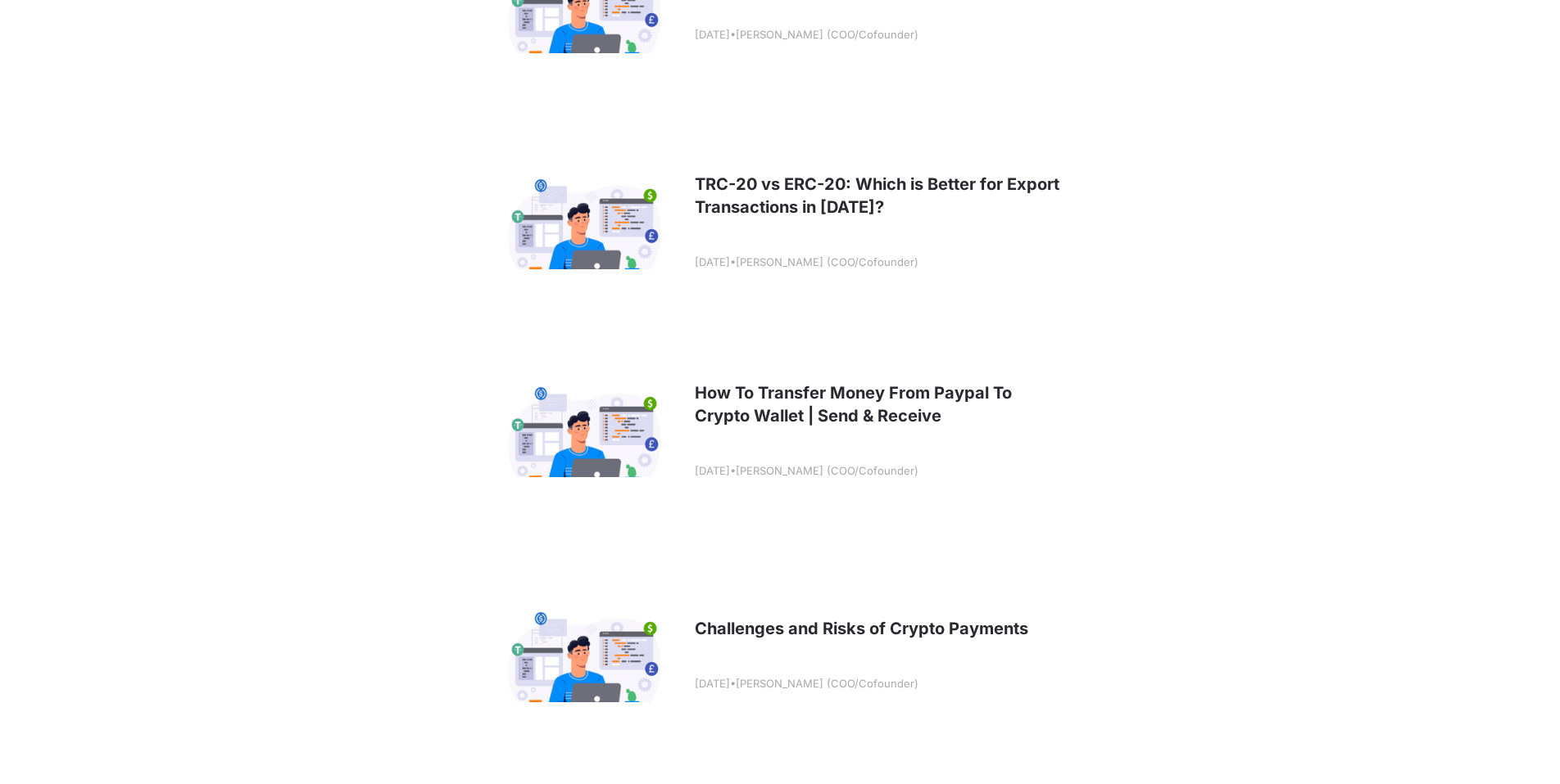
click at [925, 406] on link at bounding box center [780, 431] width 606 height 203
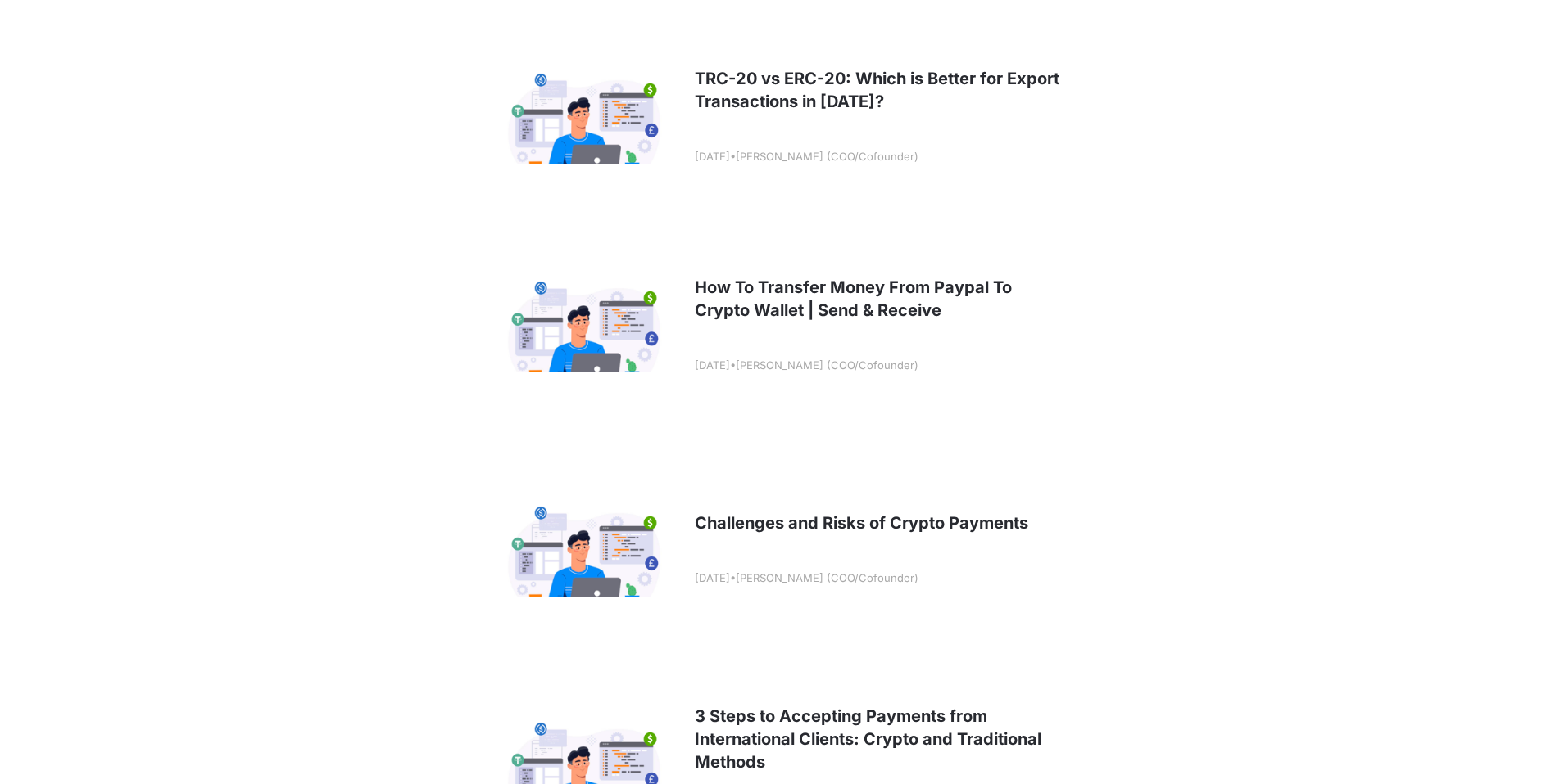
click at [892, 513] on link at bounding box center [780, 549] width 606 height 203
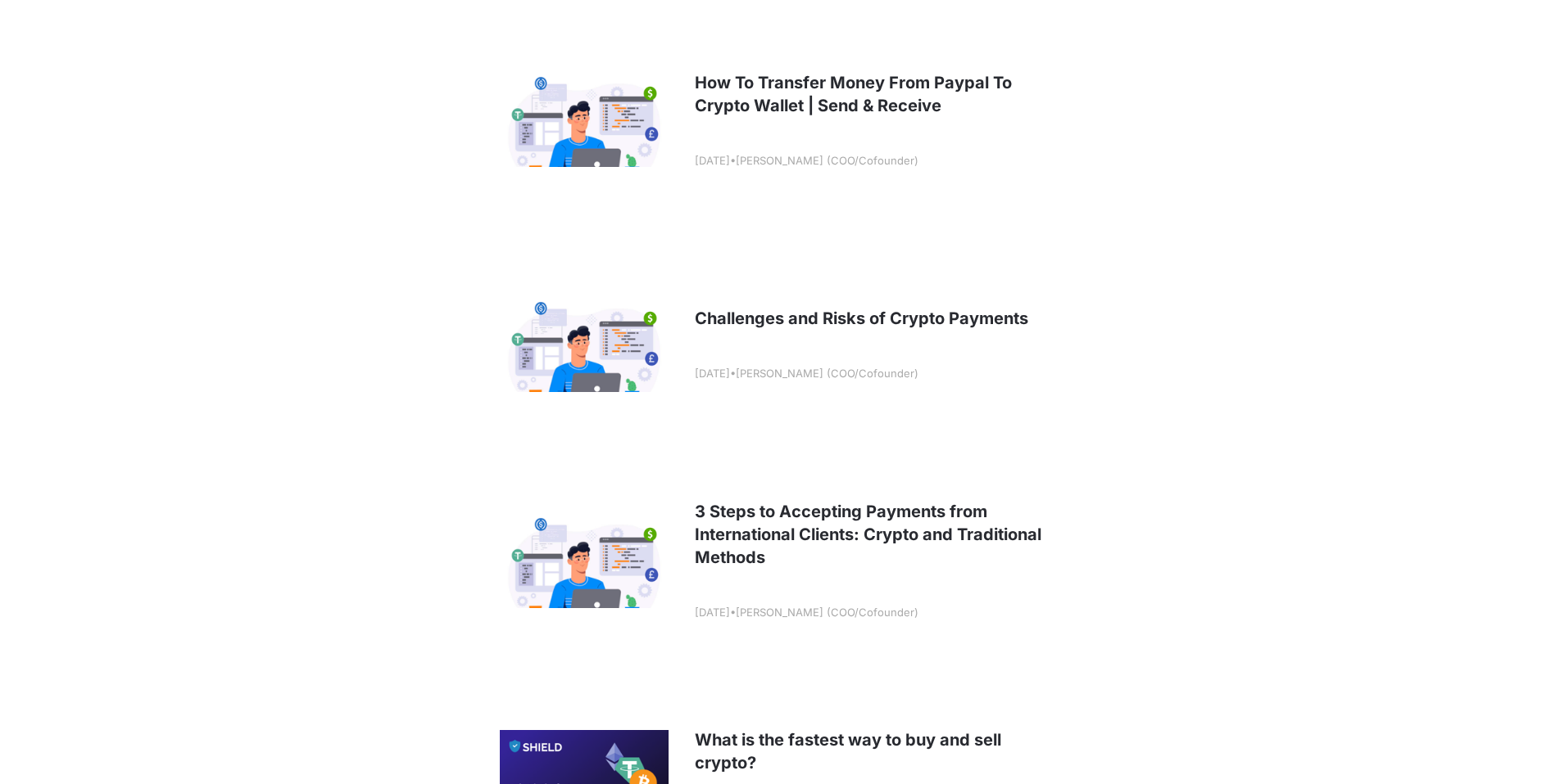
scroll to position [1609, 0]
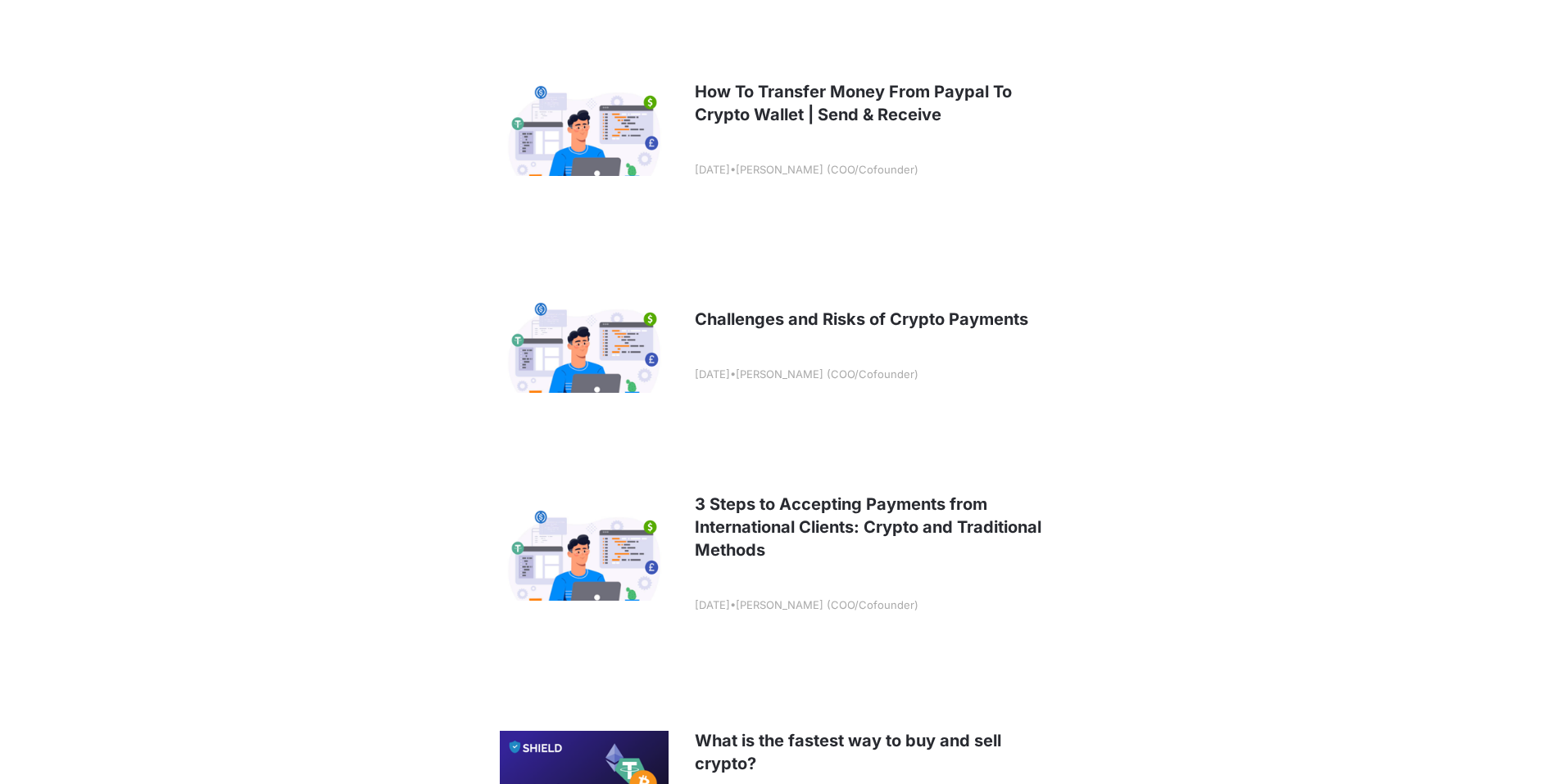
click at [883, 528] on link at bounding box center [780, 553] width 606 height 203
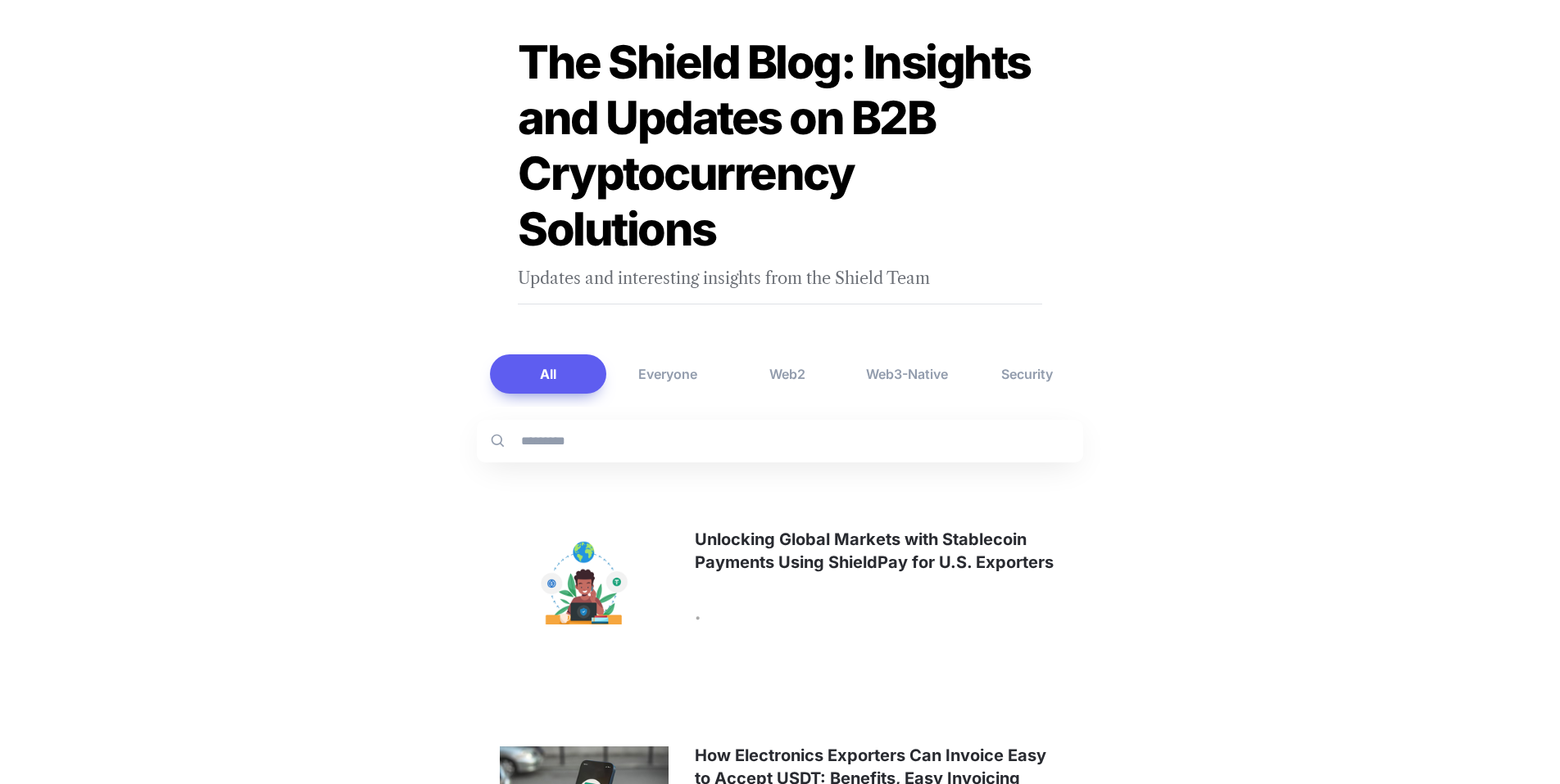
scroll to position [0, 0]
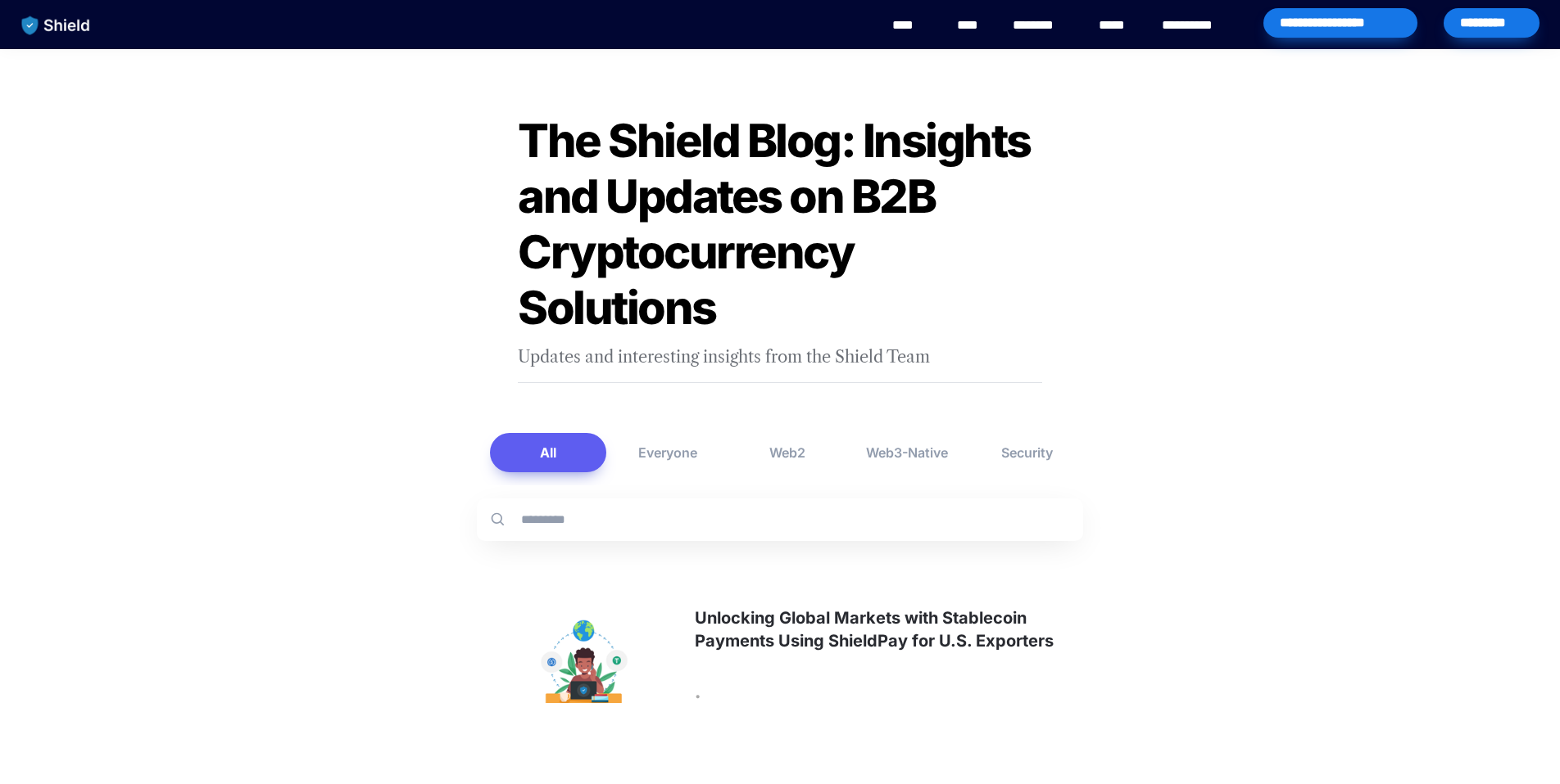
click at [908, 31] on link "****" at bounding box center [911, 25] width 37 height 20
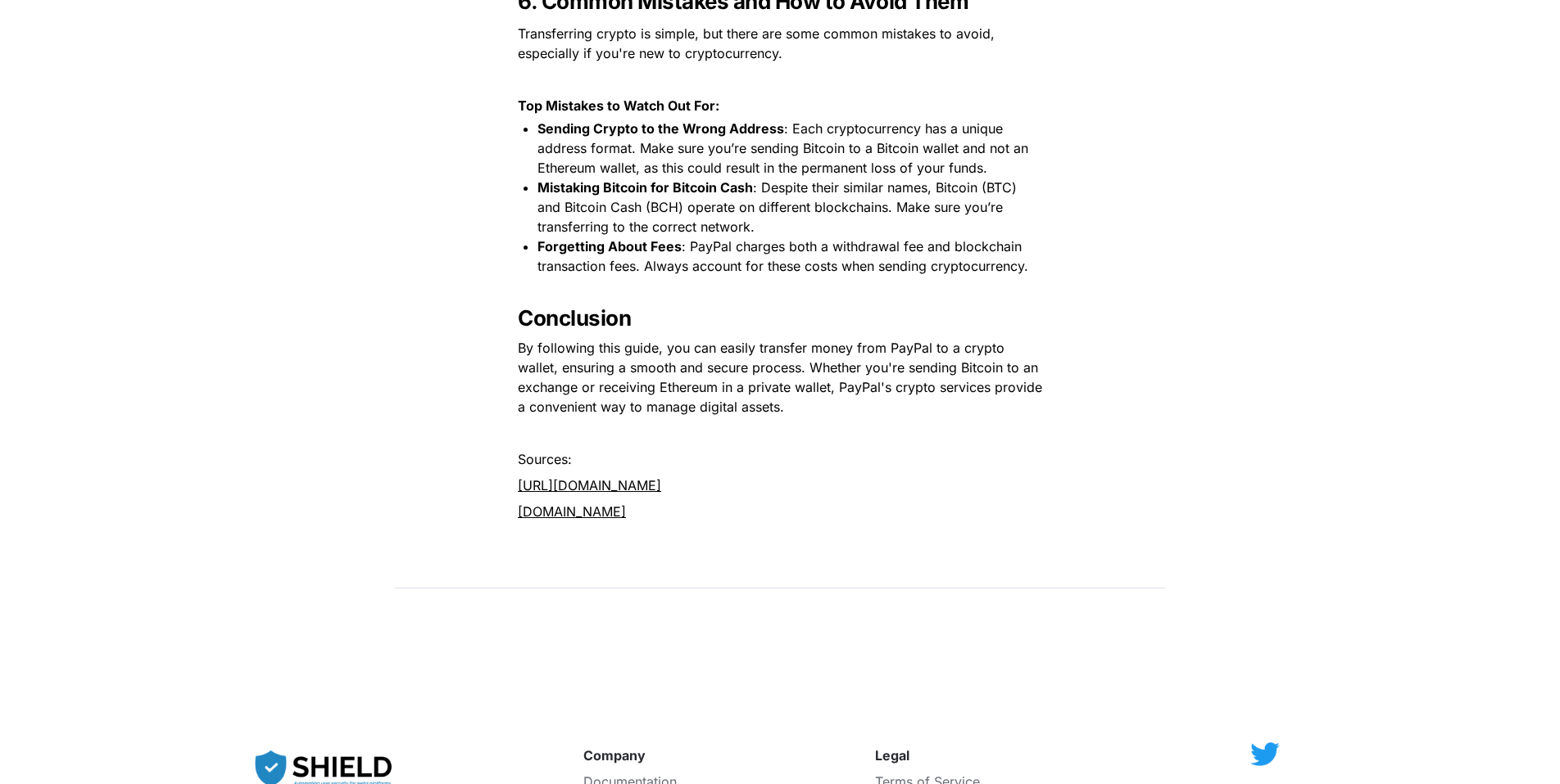
scroll to position [3074, 0]
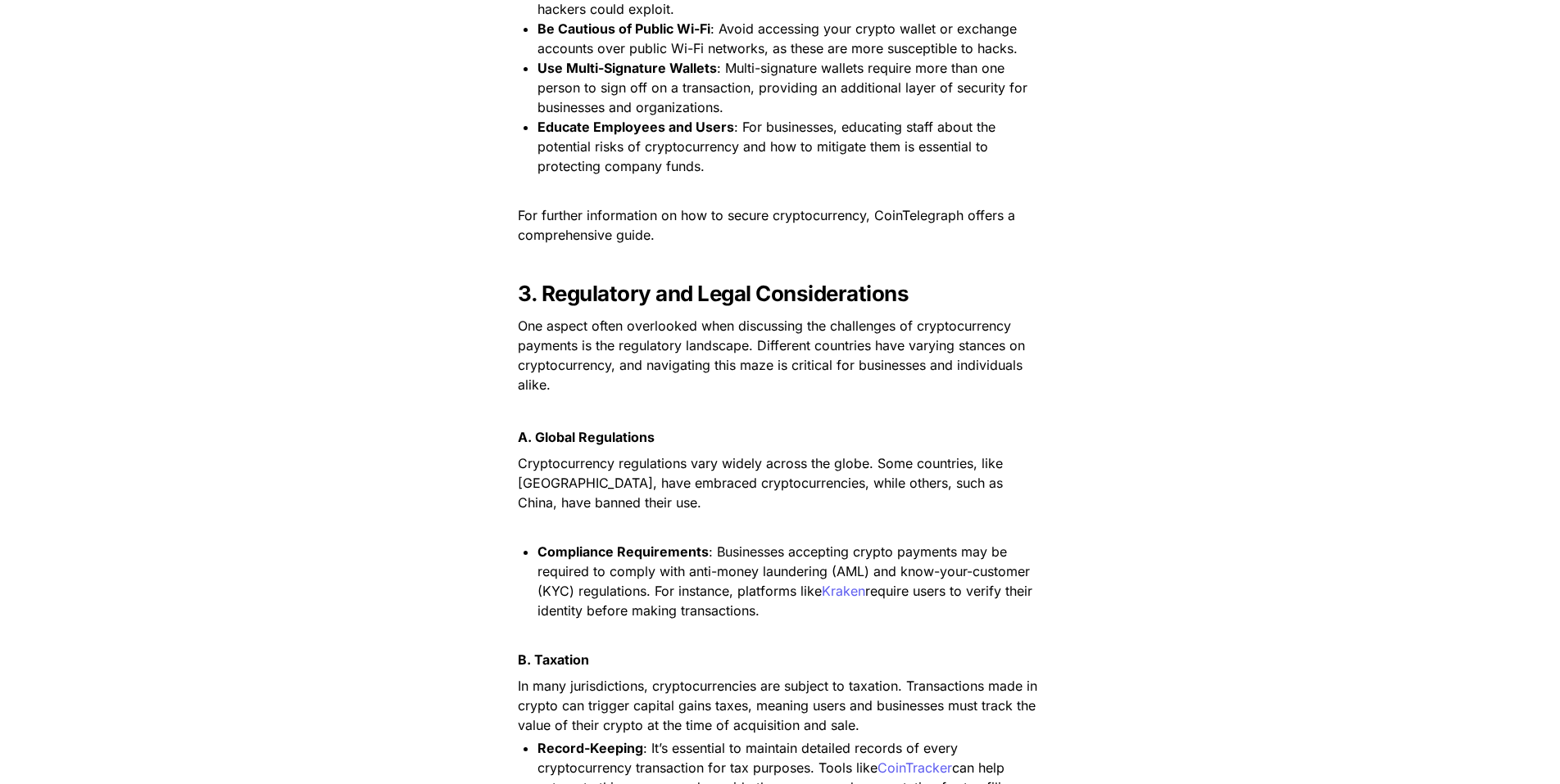
scroll to position [3344, 0]
